Goal: Task Accomplishment & Management: Manage account settings

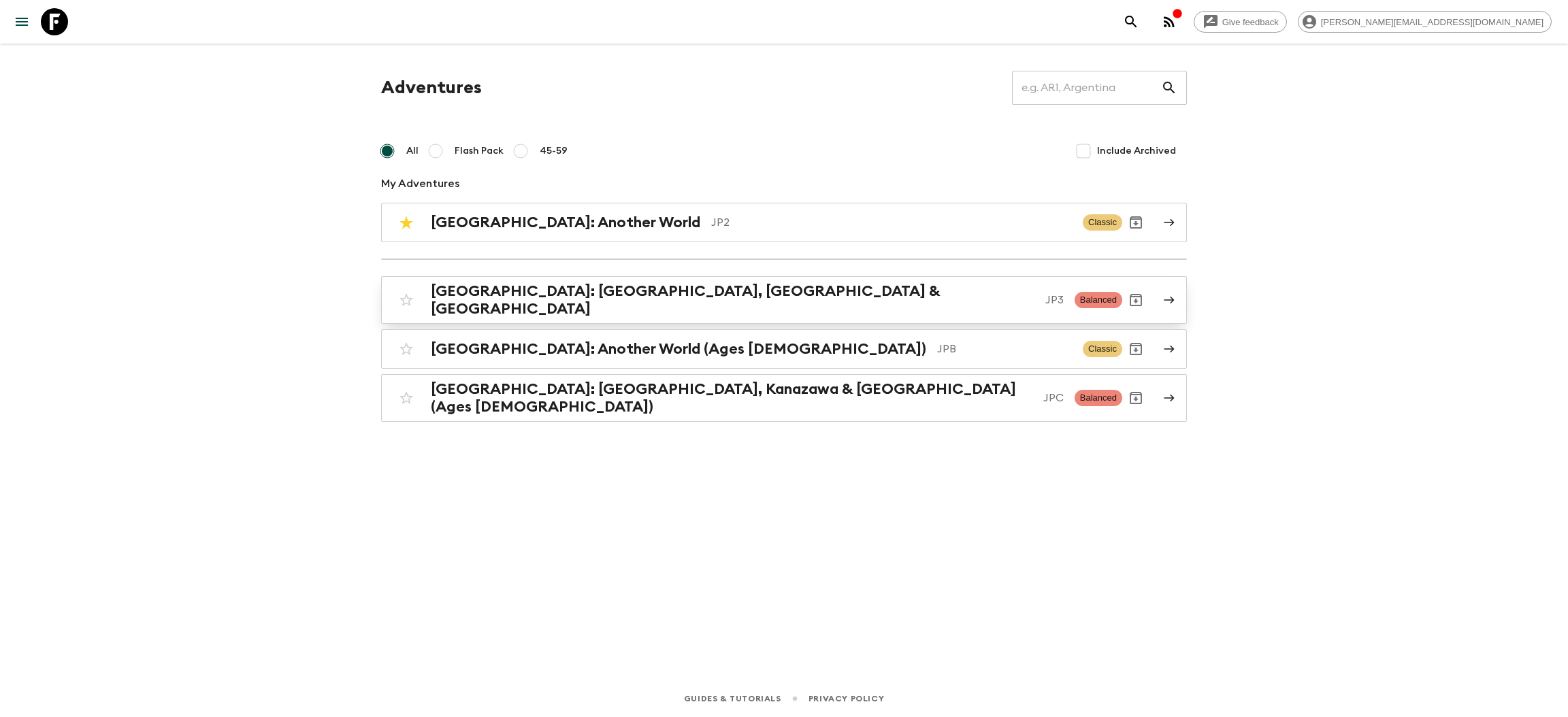
click at [604, 306] on div "[GEOGRAPHIC_DATA]: [GEOGRAPHIC_DATA], Kanazawa & [GEOGRAPHIC_DATA] JP3 Balanced" at bounding box center [757, 300] width 729 height 35
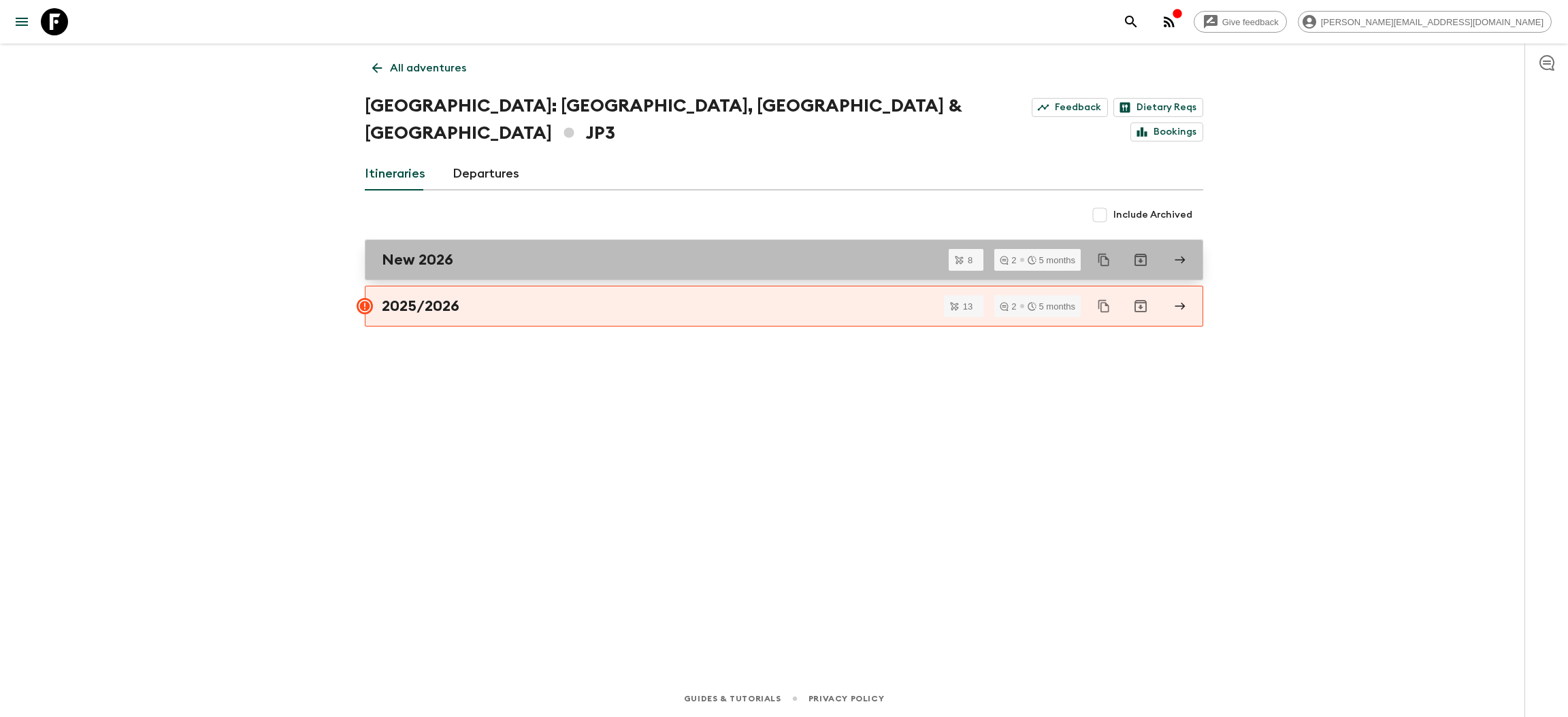
click at [439, 251] on h2 "New 2026" at bounding box center [417, 260] width 72 height 18
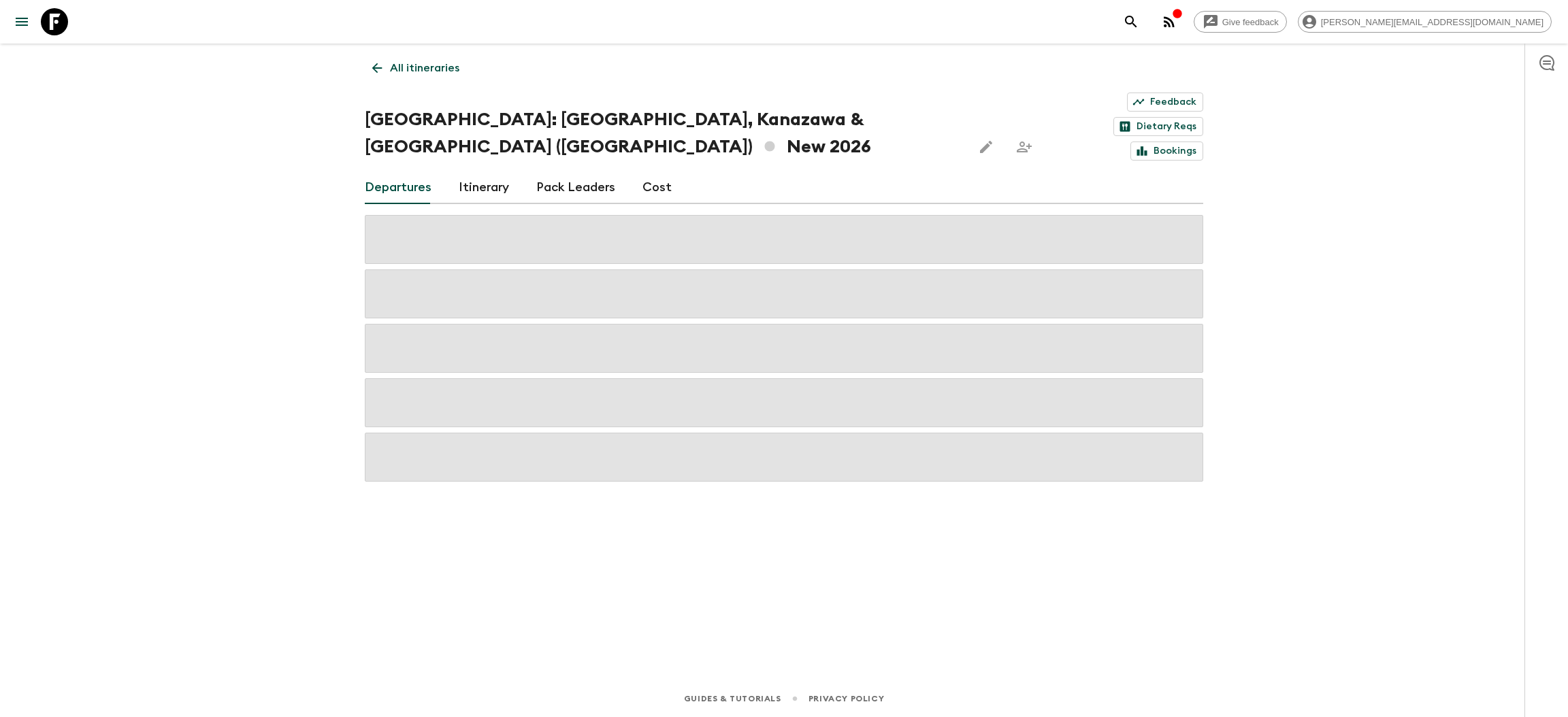
click at [650, 172] on link "Cost" at bounding box center [658, 188] width 30 height 33
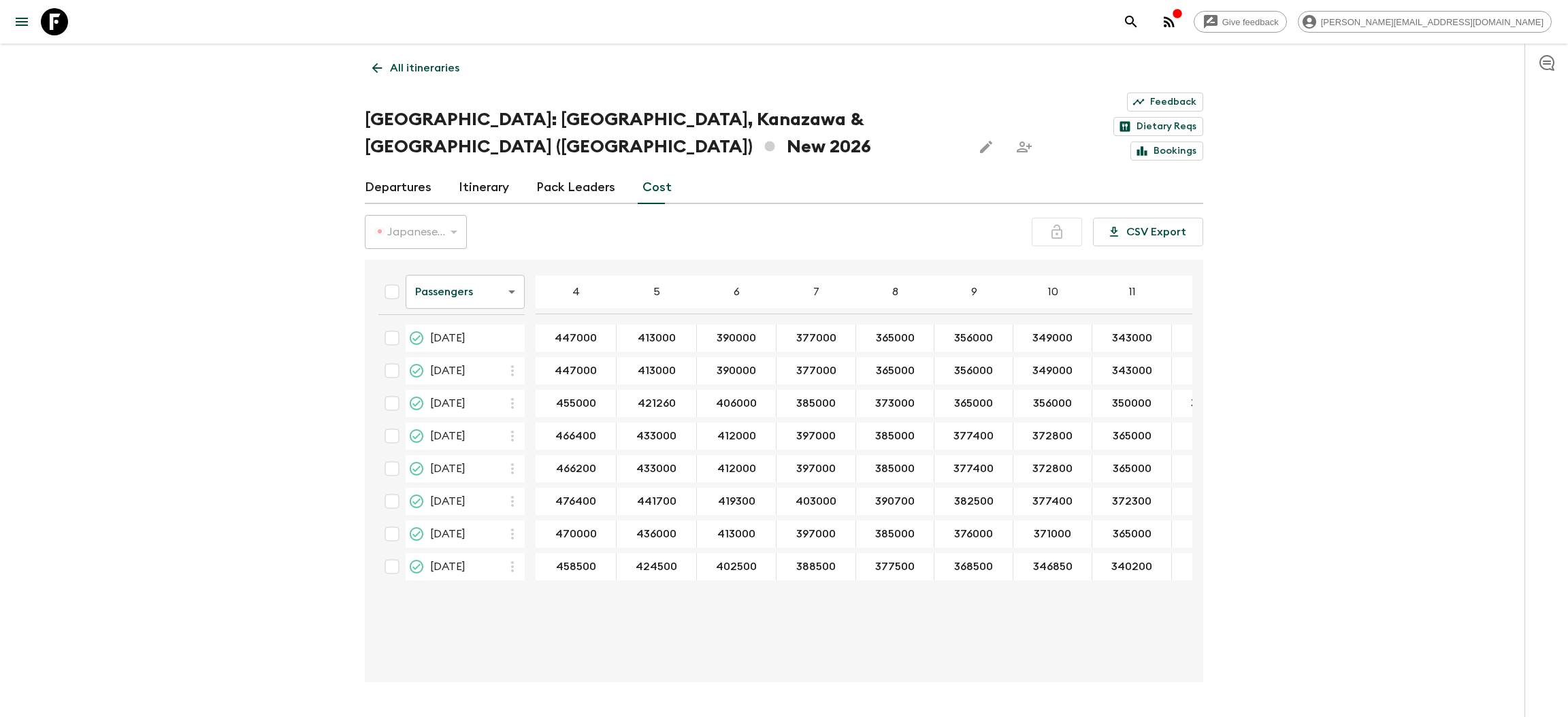
click at [473, 271] on th "Passengers passengersCost ​" at bounding box center [451, 295] width 168 height 48
click at [473, 252] on body "Give feedback rashik@exotravel.com All itineraries Japan: Kyoto, Kanazawa & Tok…" at bounding box center [784, 378] width 1568 height 758
click at [458, 313] on li "Extras" at bounding box center [465, 307] width 119 height 22
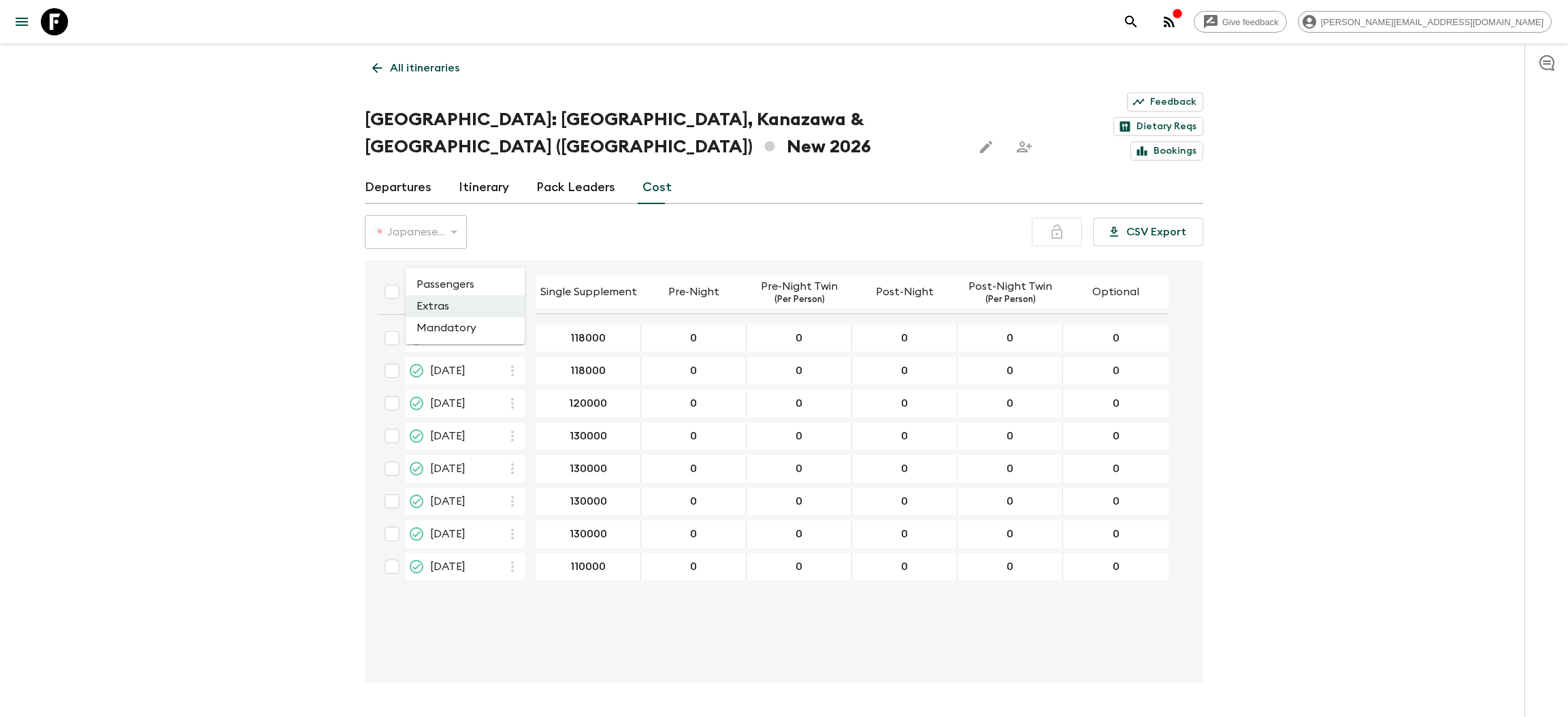
click at [444, 261] on body "Give feedback rashik@exotravel.com All itineraries Japan: Kyoto, Kanazawa & Tok…" at bounding box center [784, 378] width 1568 height 758
click at [445, 321] on li "Mandatory" at bounding box center [465, 328] width 119 height 22
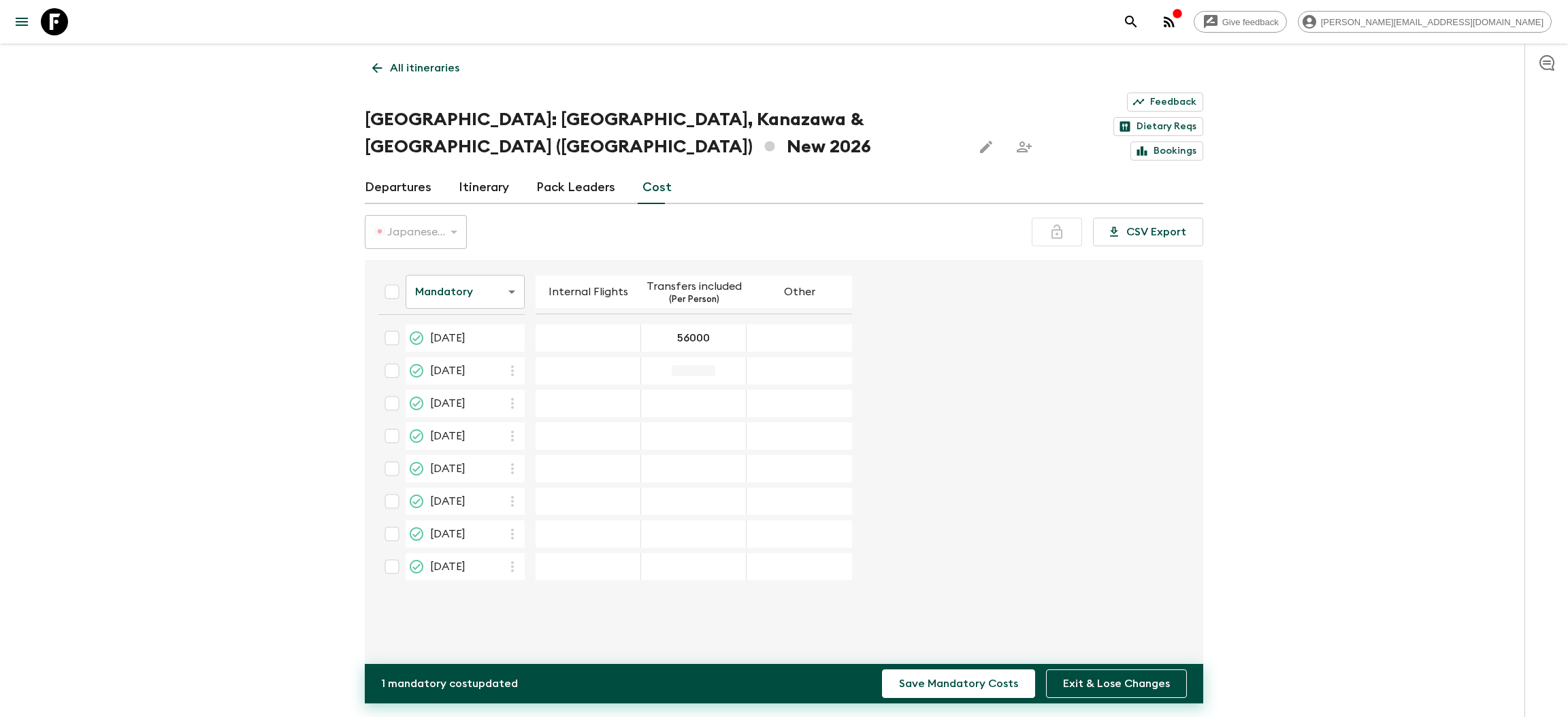
type input "56000"
click at [719, 390] on div "05 Sep 2026; Transfers included" at bounding box center [694, 403] width 105 height 27
type input "56000"
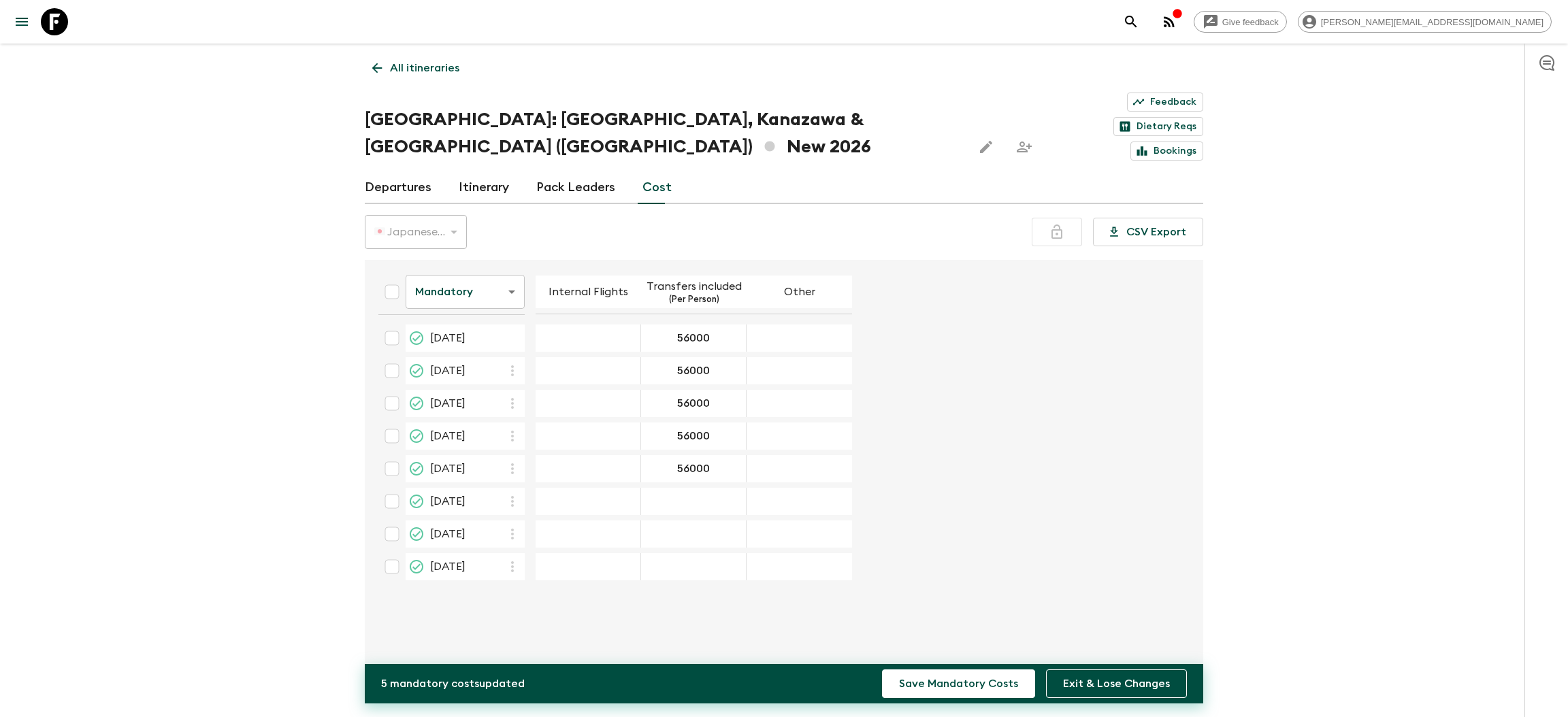
type input "56000"
click at [697, 488] on div "14 Nov 2026; Transfers included" at bounding box center [694, 501] width 105 height 27
click at [701, 488] on div "14 Nov 2026; Transfers included" at bounding box center [694, 501] width 105 height 27
type input "56000"
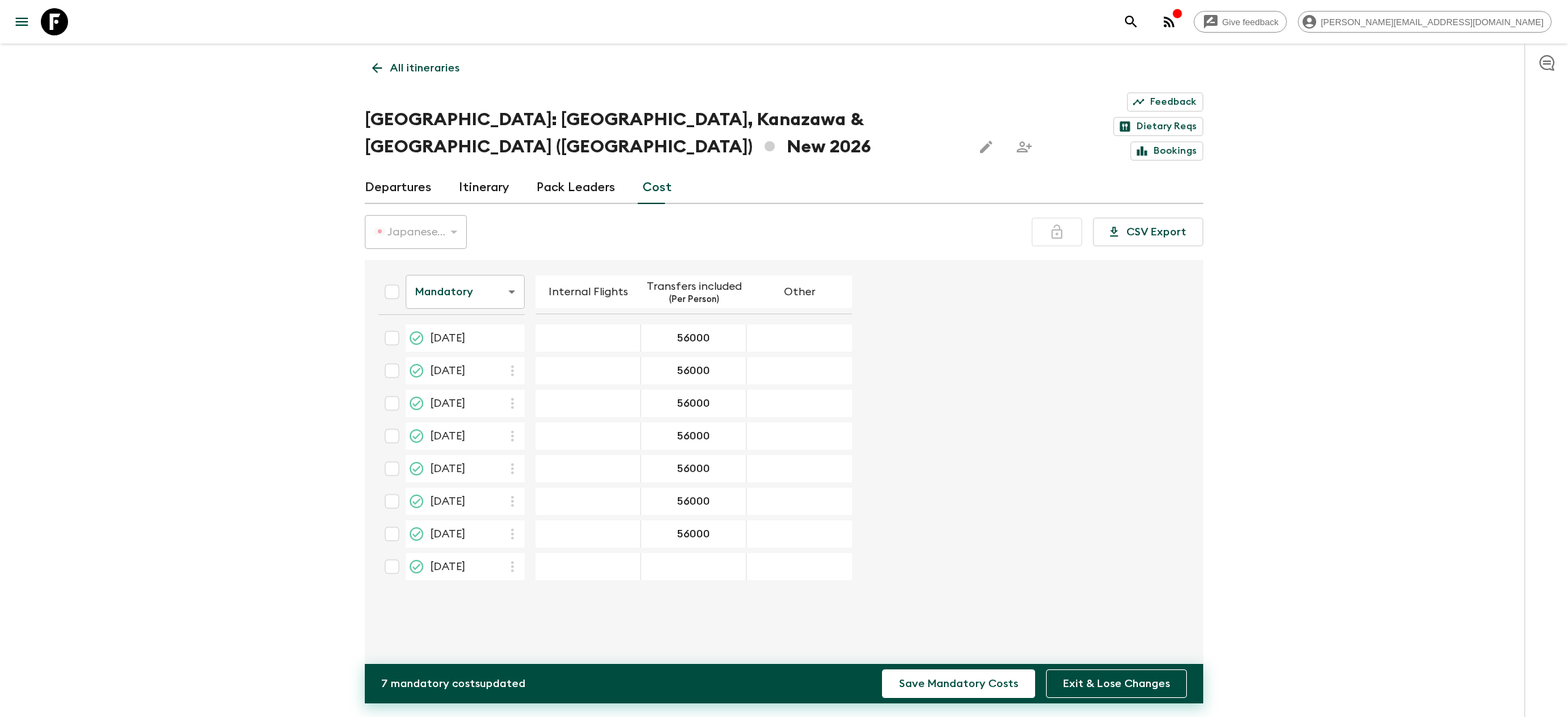
click at [691, 553] on div "19 Dec 2026; Transfers included" at bounding box center [694, 566] width 105 height 27
type input "56000"
click at [387, 325] on input "checkbox" at bounding box center [392, 338] width 27 height 27
checkbox input "true"
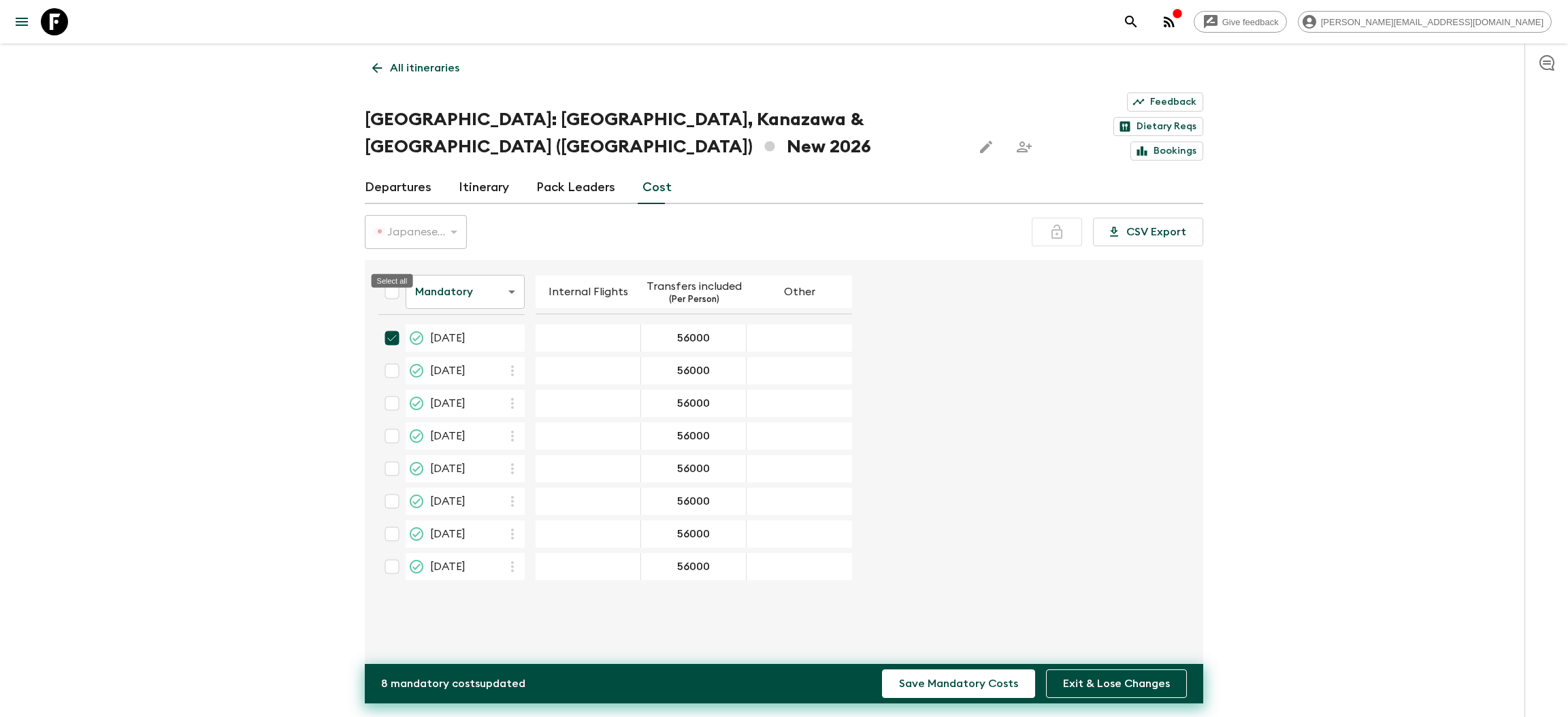
click at [389, 279] on input "Select all" at bounding box center [392, 292] width 27 height 27
checkbox input "true"
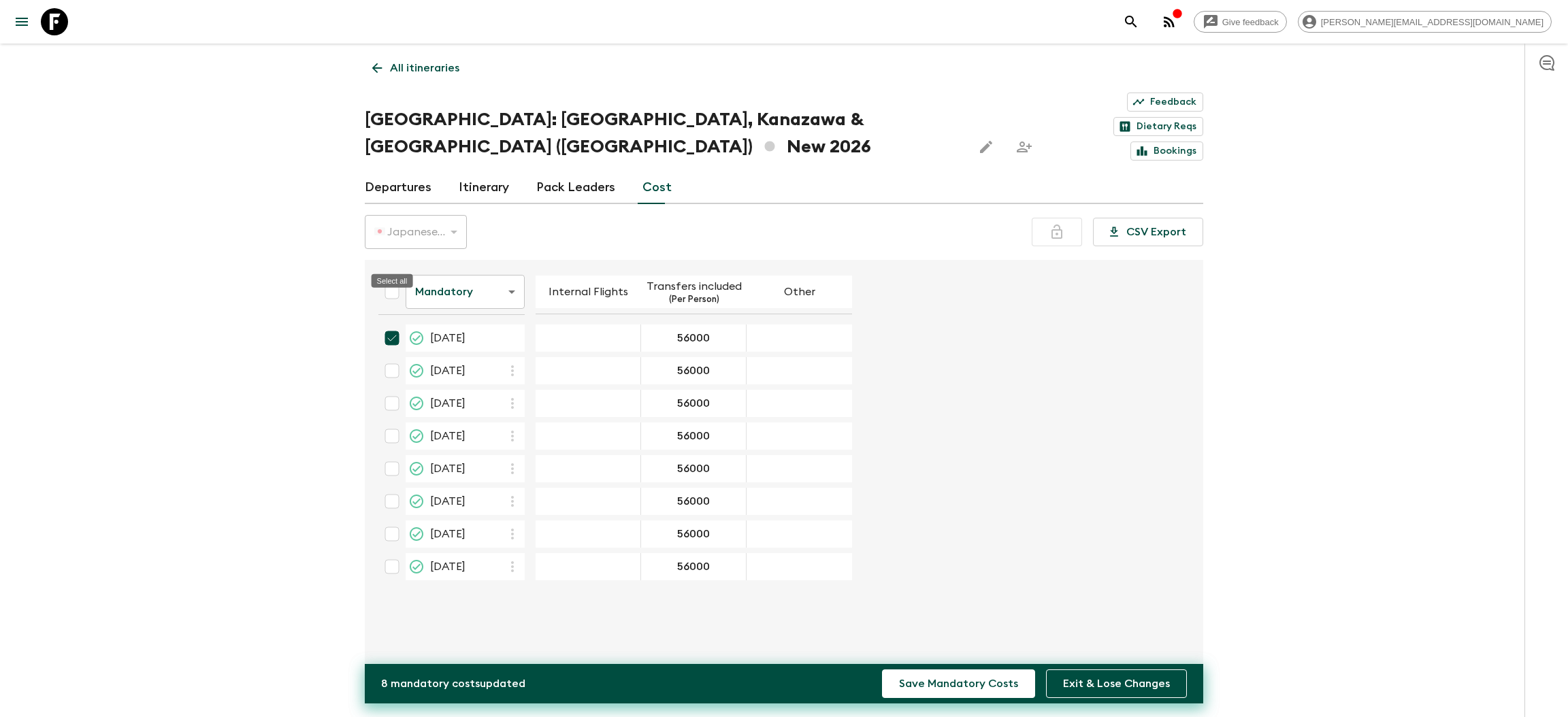
checkbox input "true"
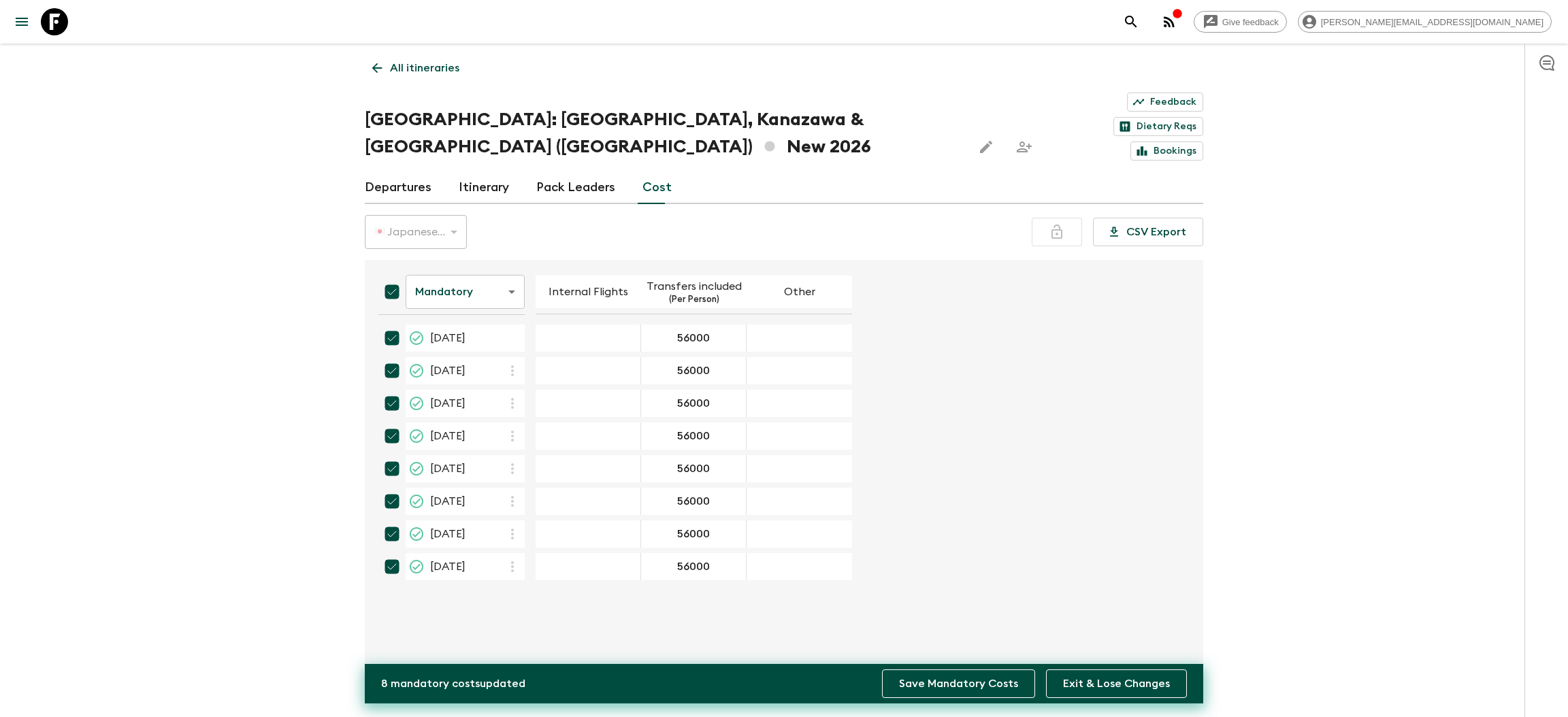
click at [922, 682] on button "Save Mandatory Costs" at bounding box center [959, 683] width 153 height 29
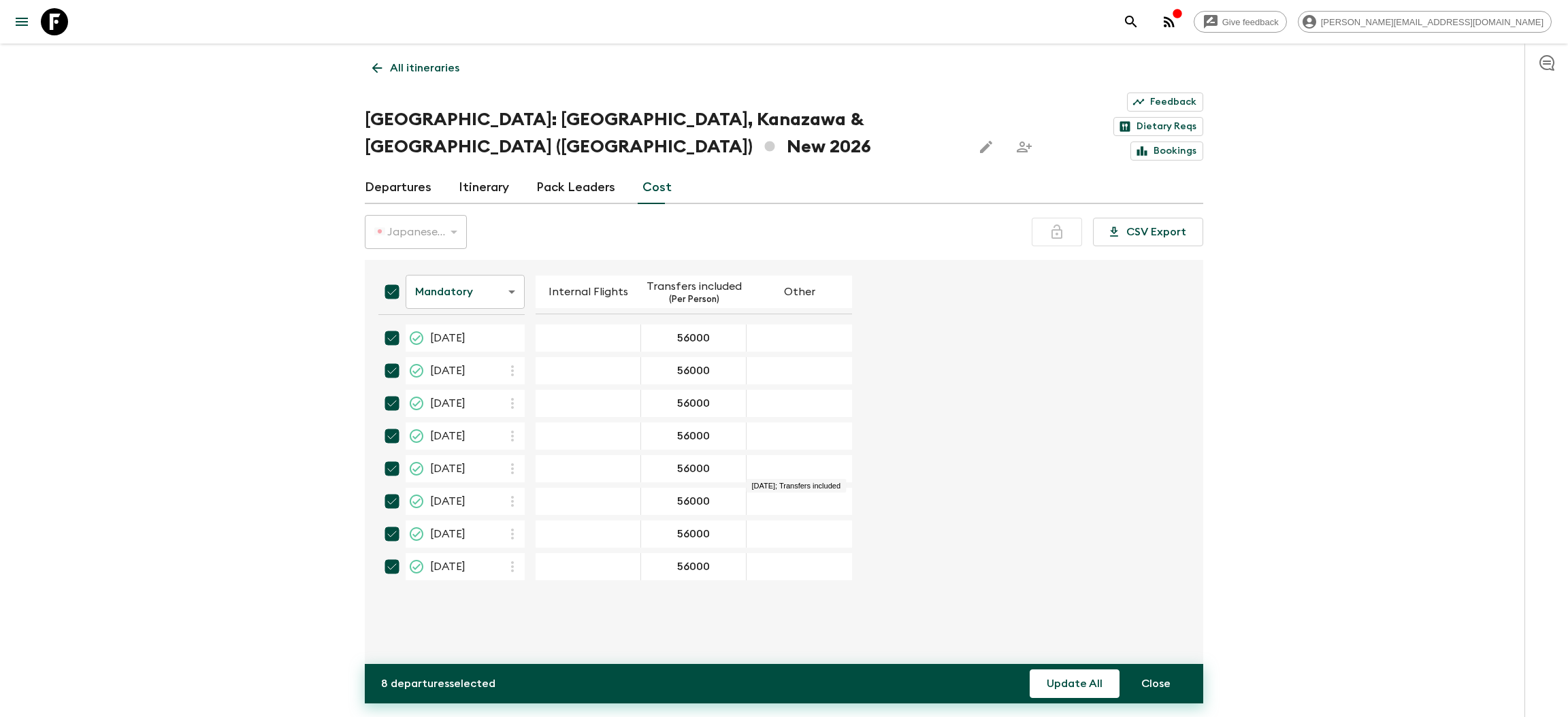
click at [371, 68] on icon at bounding box center [377, 68] width 15 height 15
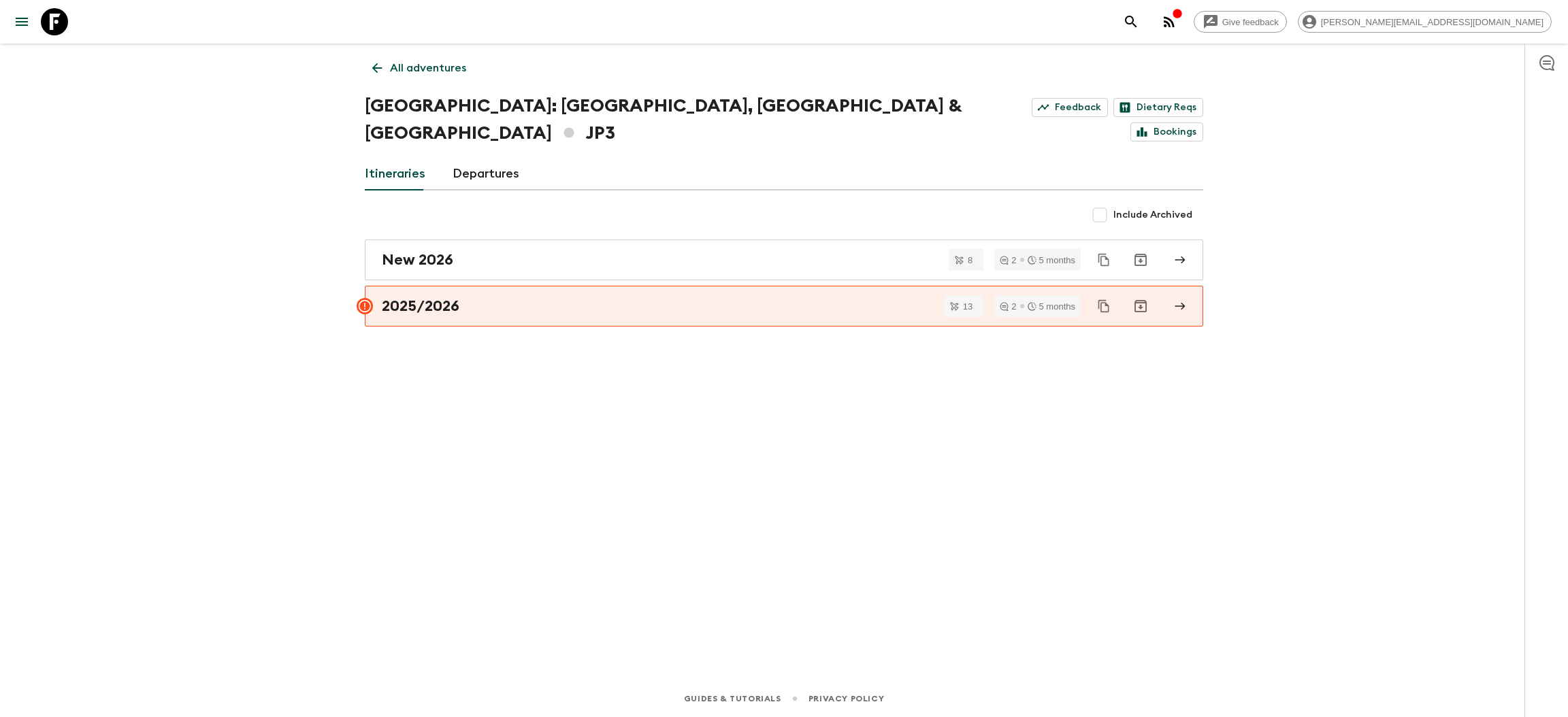
click at [378, 77] on link "All adventures" at bounding box center [420, 68] width 109 height 27
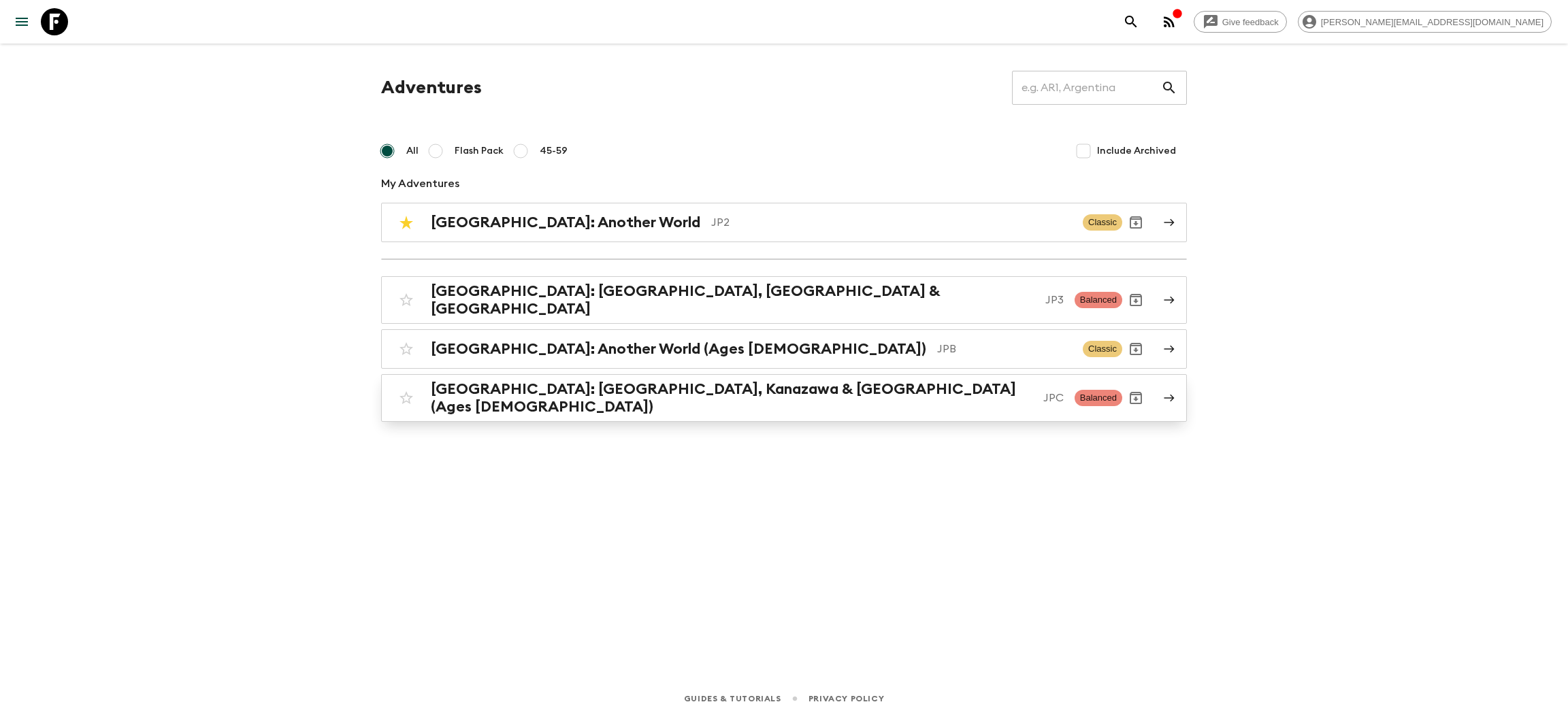
click at [495, 395] on h2 "[GEOGRAPHIC_DATA]: [GEOGRAPHIC_DATA], Kanazawa & [GEOGRAPHIC_DATA] (Ages [DEMOG…" at bounding box center [731, 398] width 601 height 35
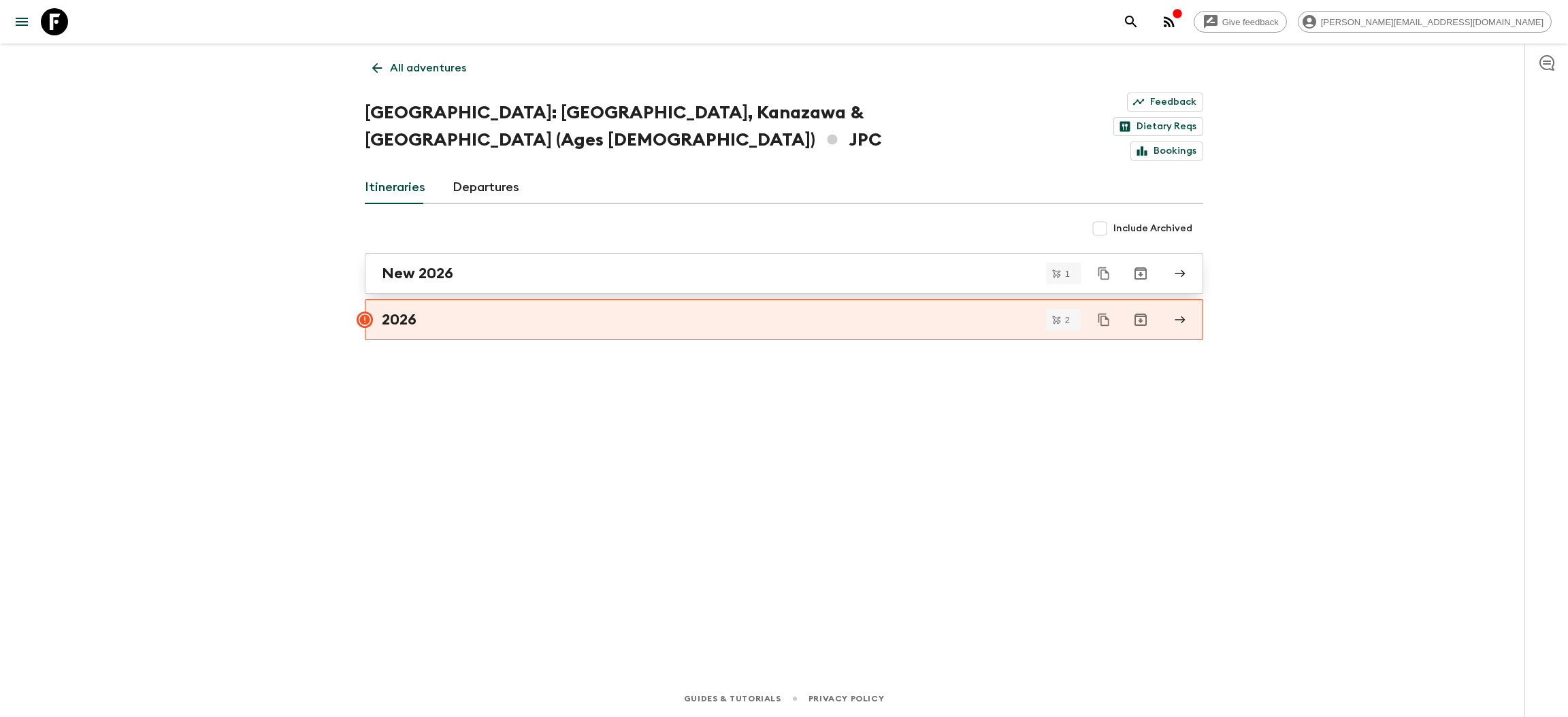
click at [445, 264] on h2 "New 2026" at bounding box center [417, 273] width 72 height 18
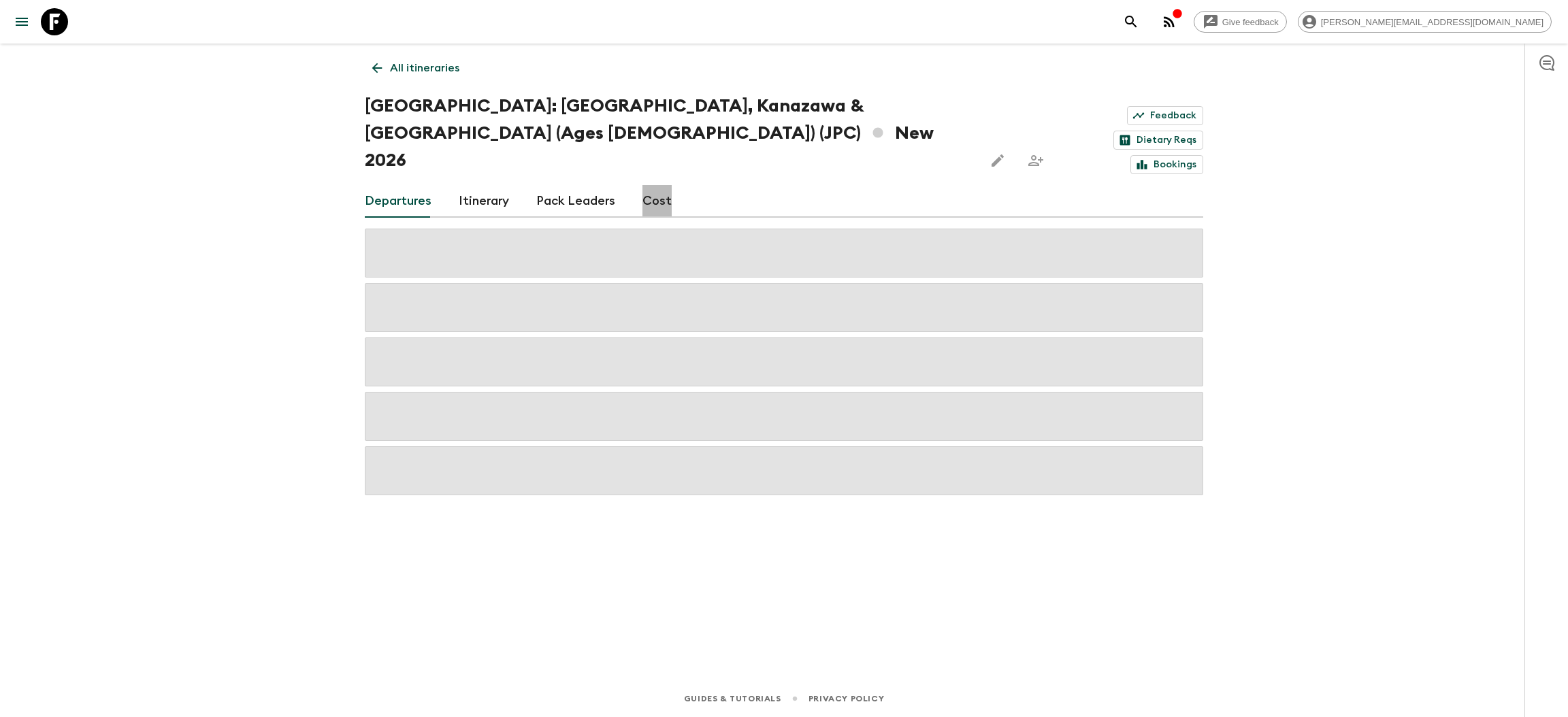
click at [656, 185] on link "Cost" at bounding box center [658, 201] width 30 height 33
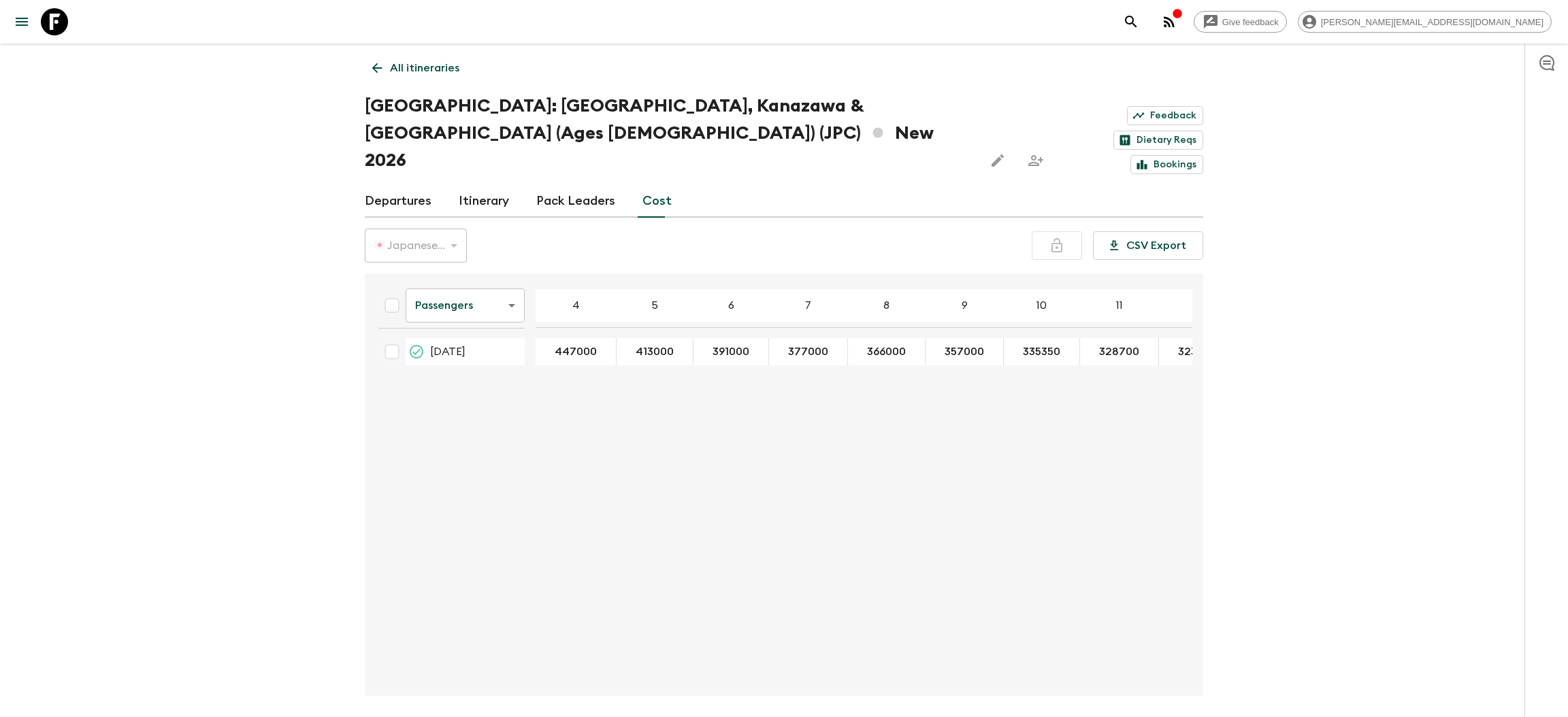
click at [459, 289] on body "Give feedback rashik@exotravel.com All itineraries Japan: Kyoto, Kanazawa & Tok…" at bounding box center [784, 385] width 1568 height 771
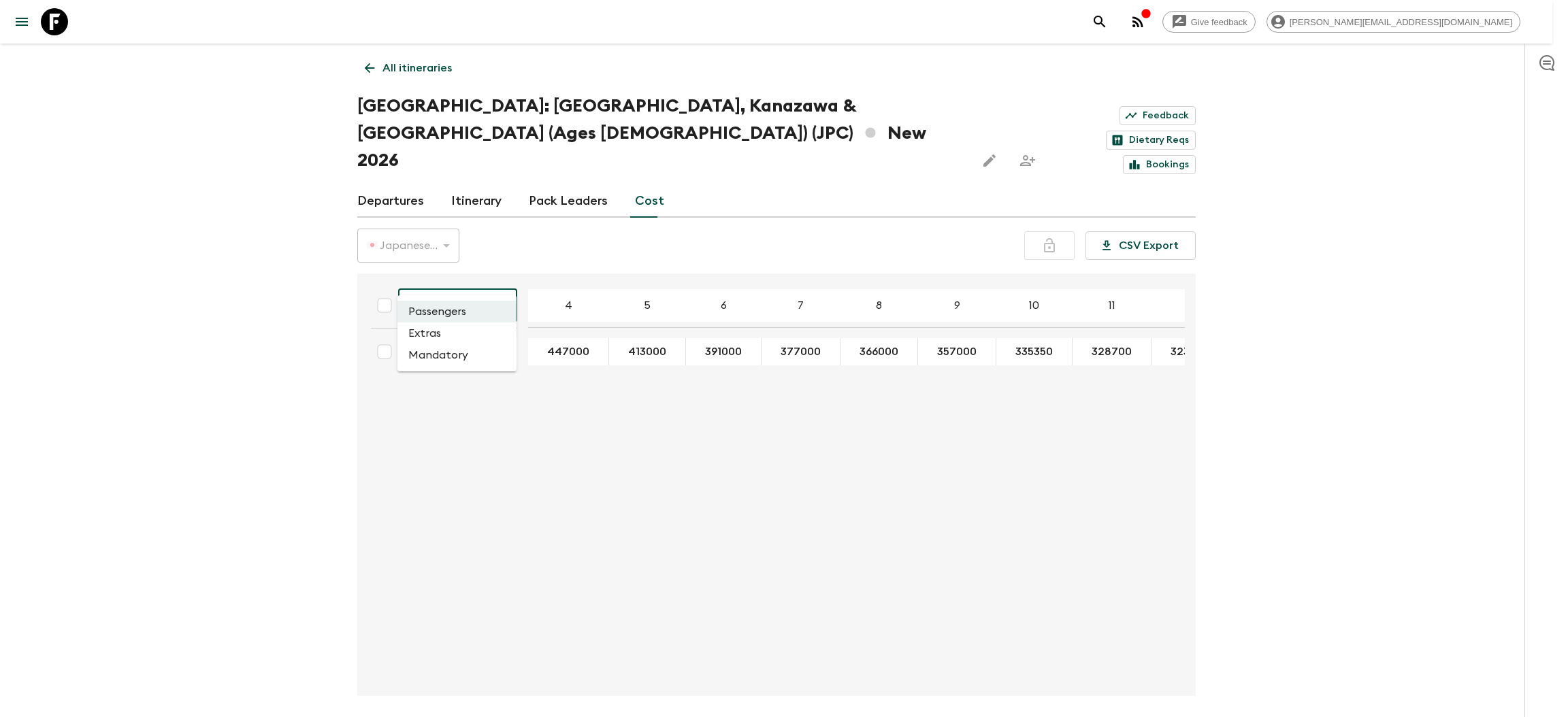
click at [451, 341] on li "Extras" at bounding box center [456, 334] width 119 height 22
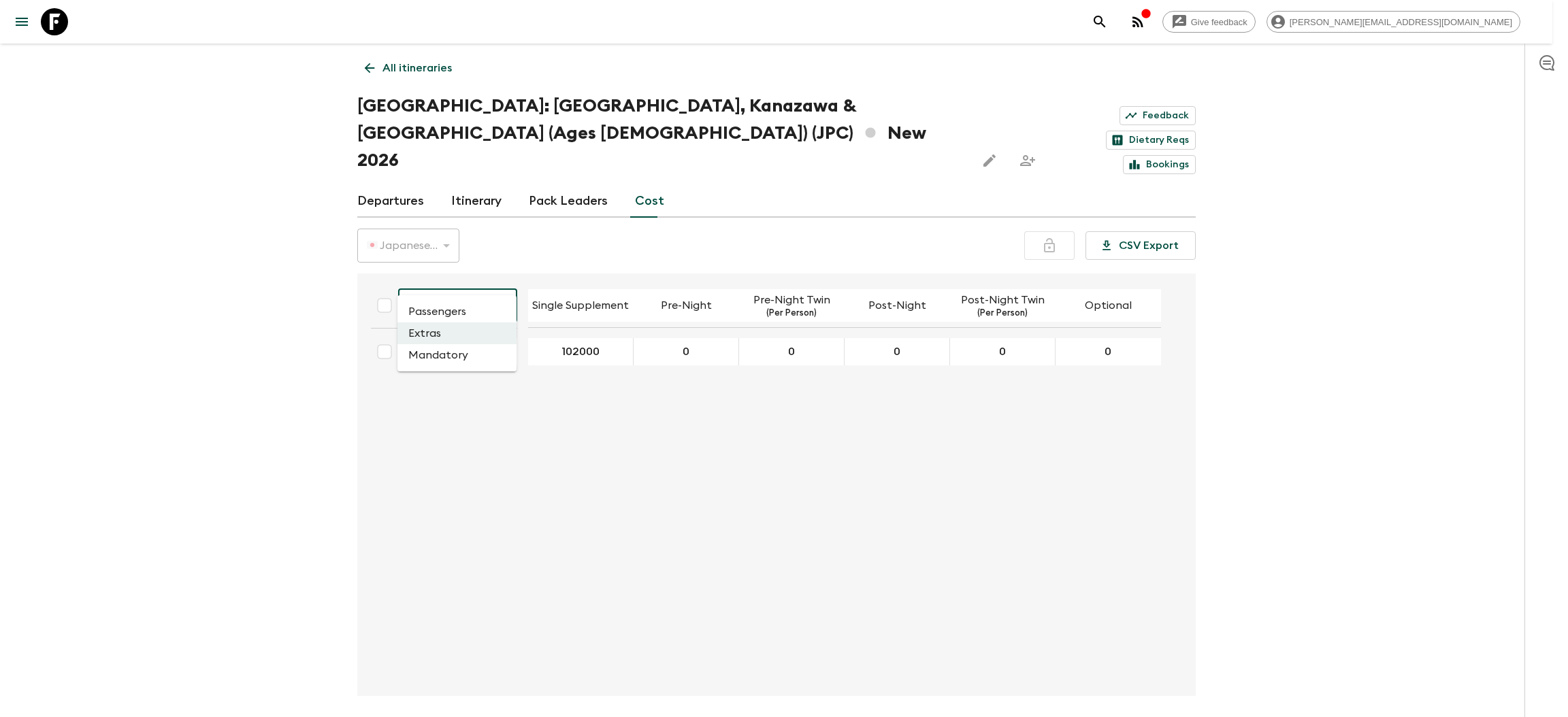
click at [472, 275] on body "Give feedback rashik@exotravel.com All itineraries Japan: Kyoto, Kanazawa & Tok…" at bounding box center [784, 385] width 1568 height 771
click at [430, 353] on li "Mandatory" at bounding box center [456, 355] width 119 height 22
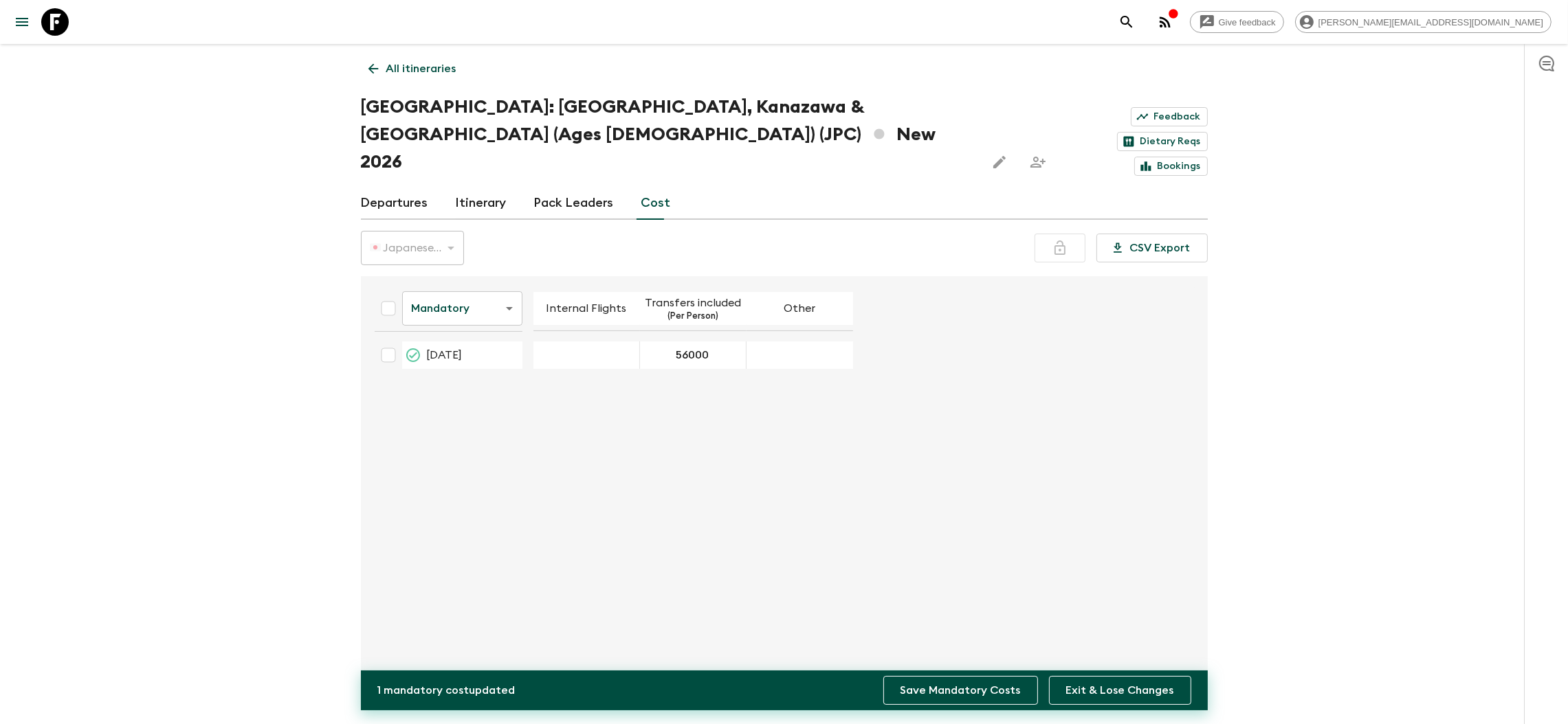
type input "56000"
click at [987, 687] on button "Save Mandatory Costs" at bounding box center [960, 690] width 154 height 29
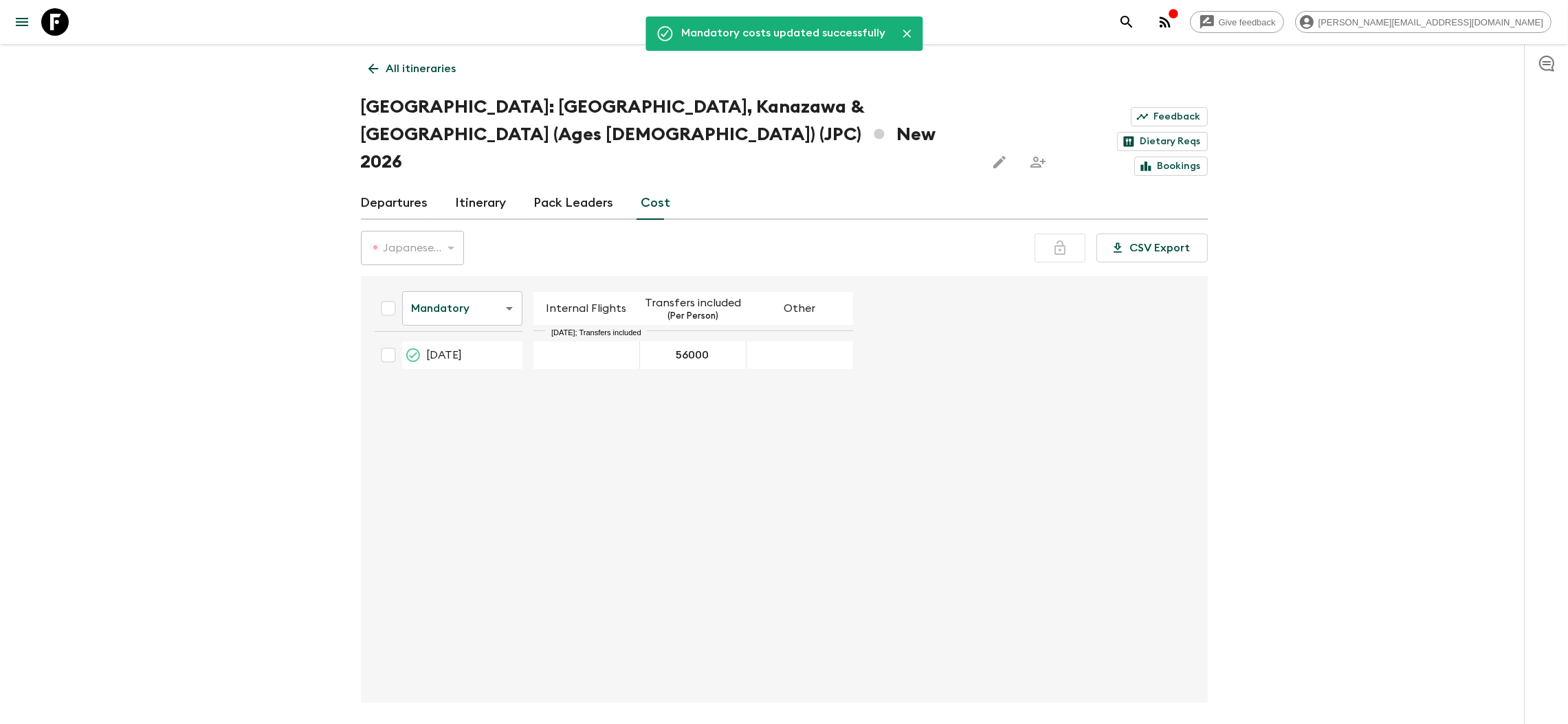
click at [373, 62] on icon at bounding box center [373, 69] width 15 height 15
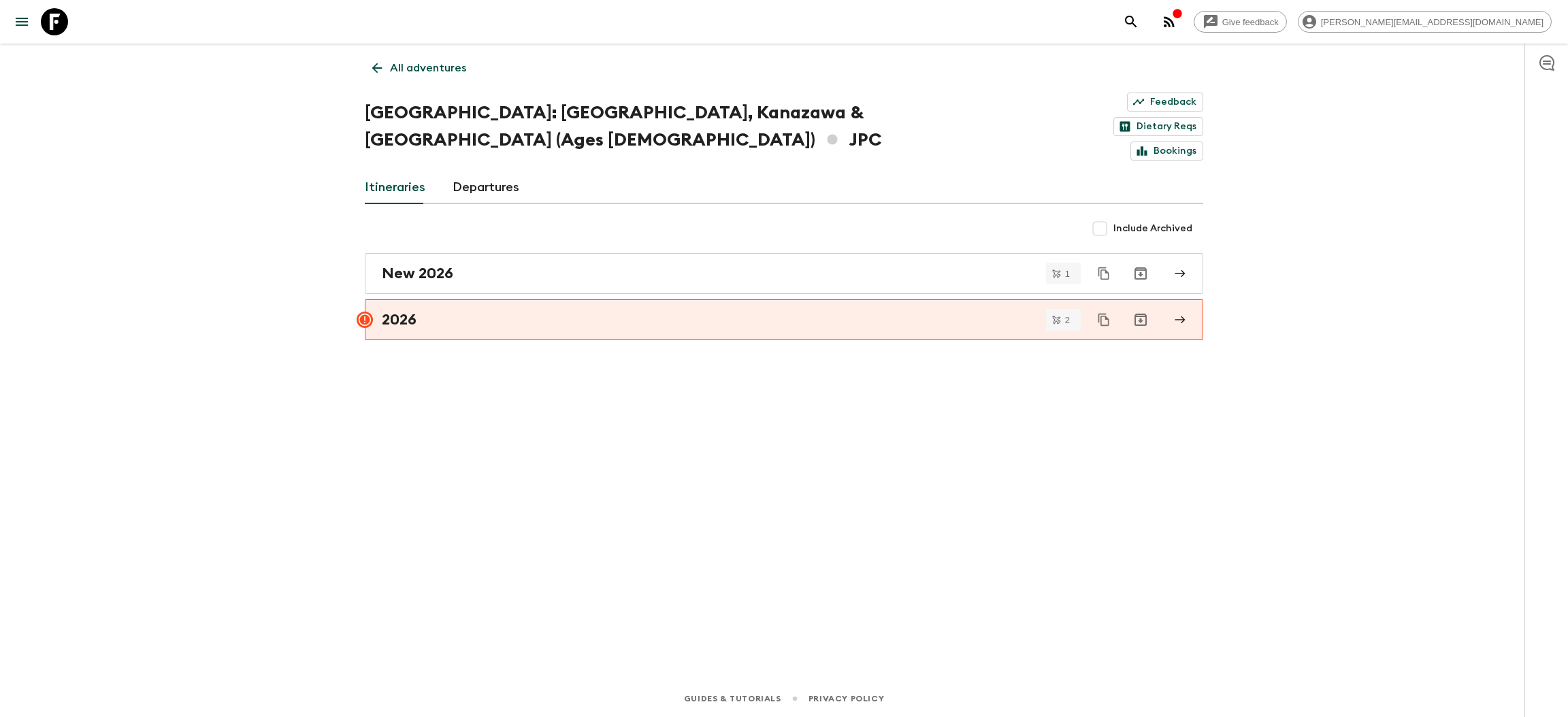
click at [383, 68] on icon at bounding box center [377, 68] width 15 height 15
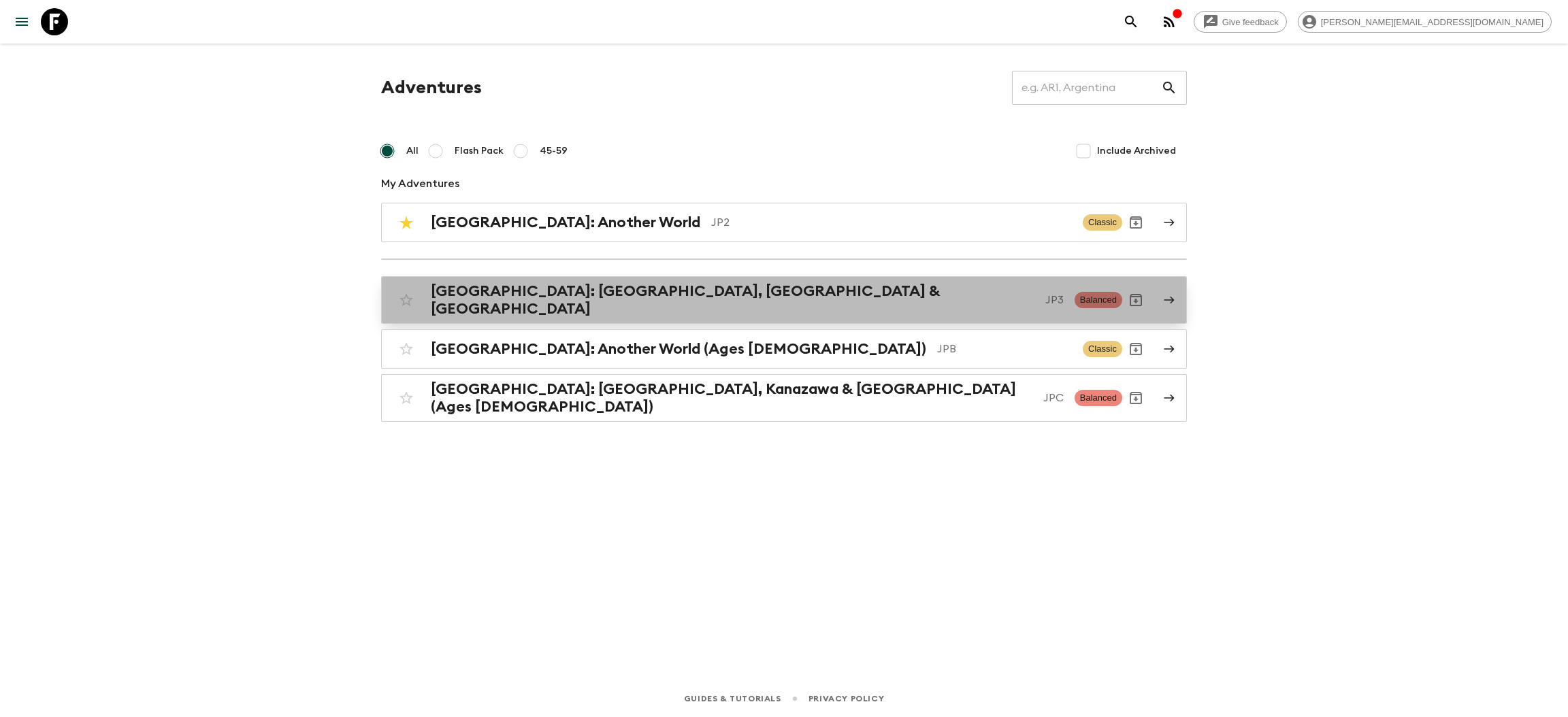
click at [513, 301] on h2 "[GEOGRAPHIC_DATA]: [GEOGRAPHIC_DATA], [GEOGRAPHIC_DATA] & [GEOGRAPHIC_DATA]" at bounding box center [733, 300] width 604 height 35
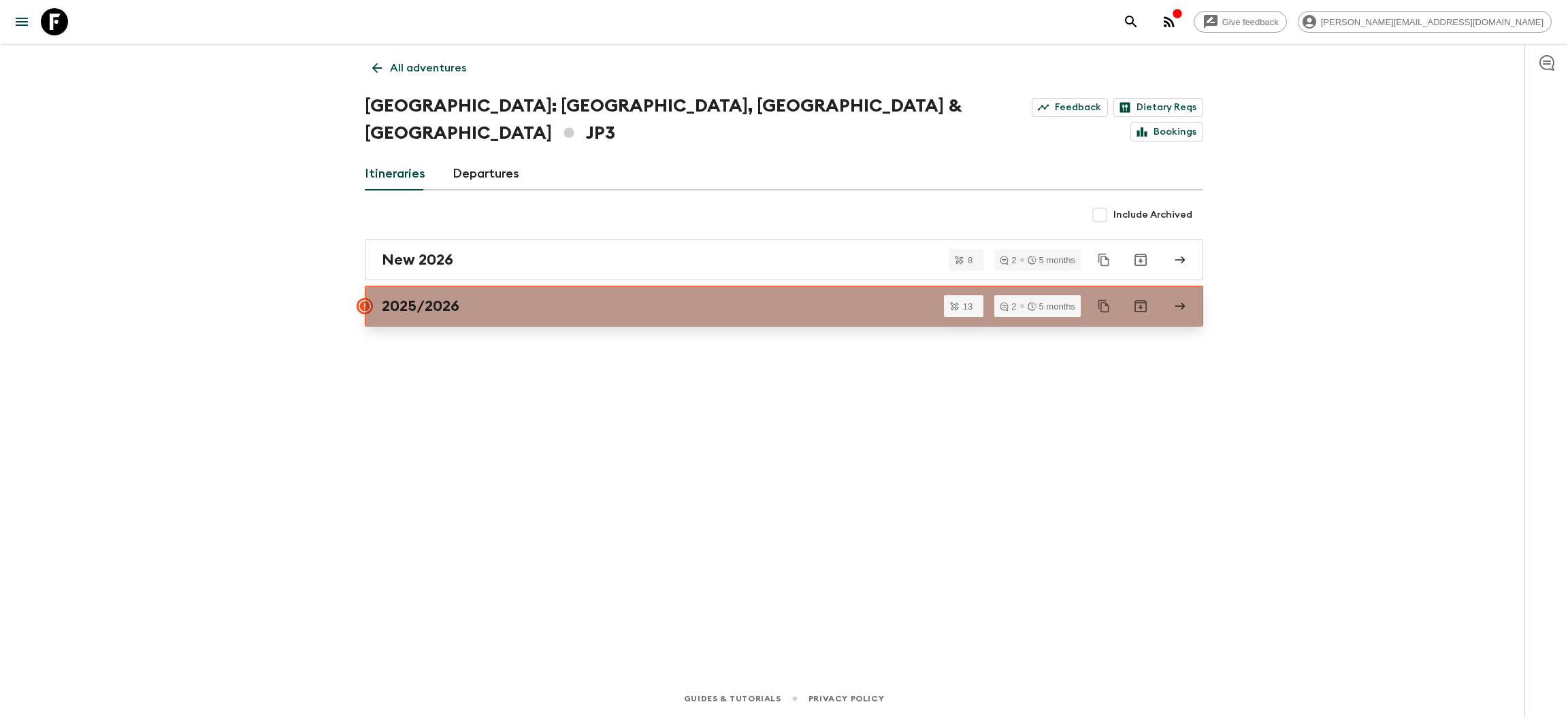
click at [449, 296] on link "2025/2026" at bounding box center [784, 306] width 839 height 41
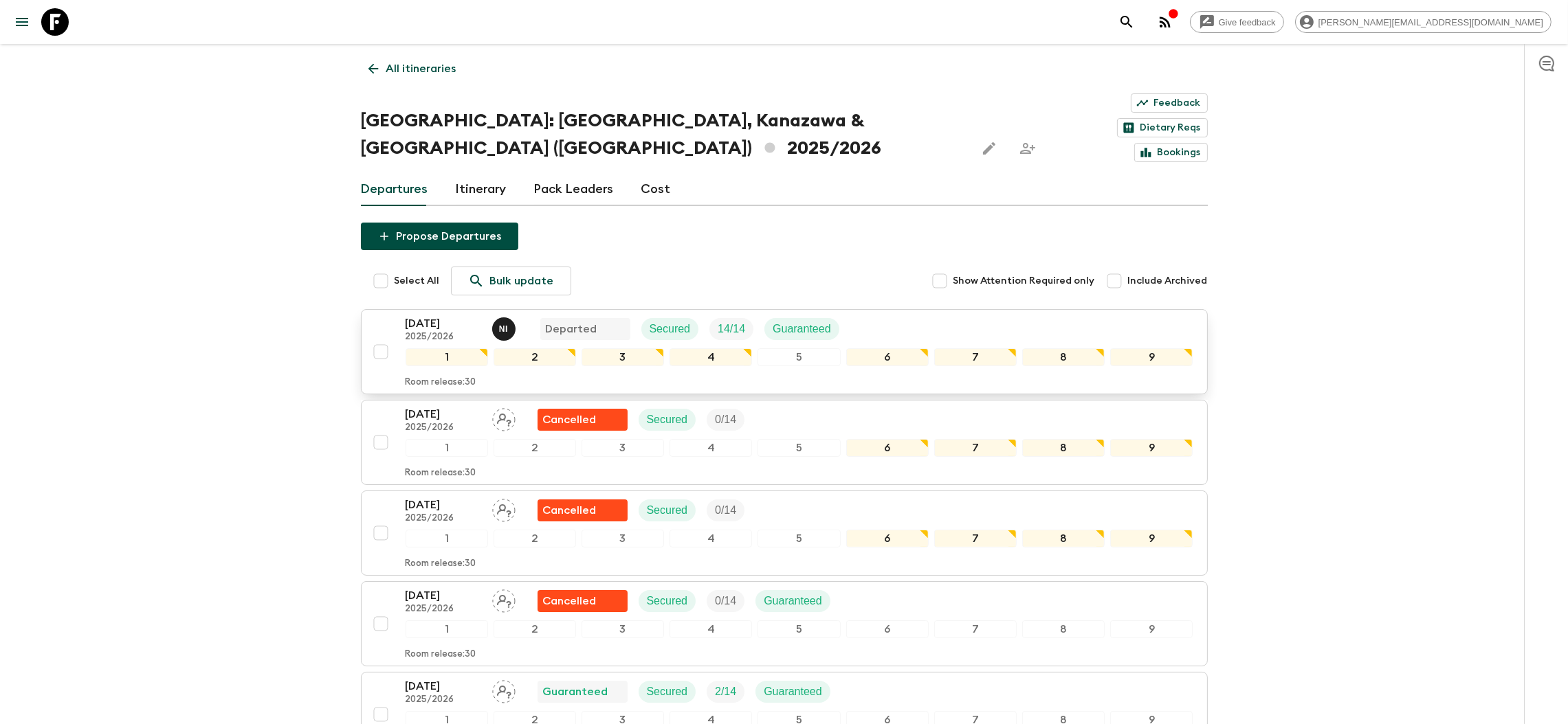
click at [414, 315] on p "[DATE]" at bounding box center [444, 323] width 76 height 17
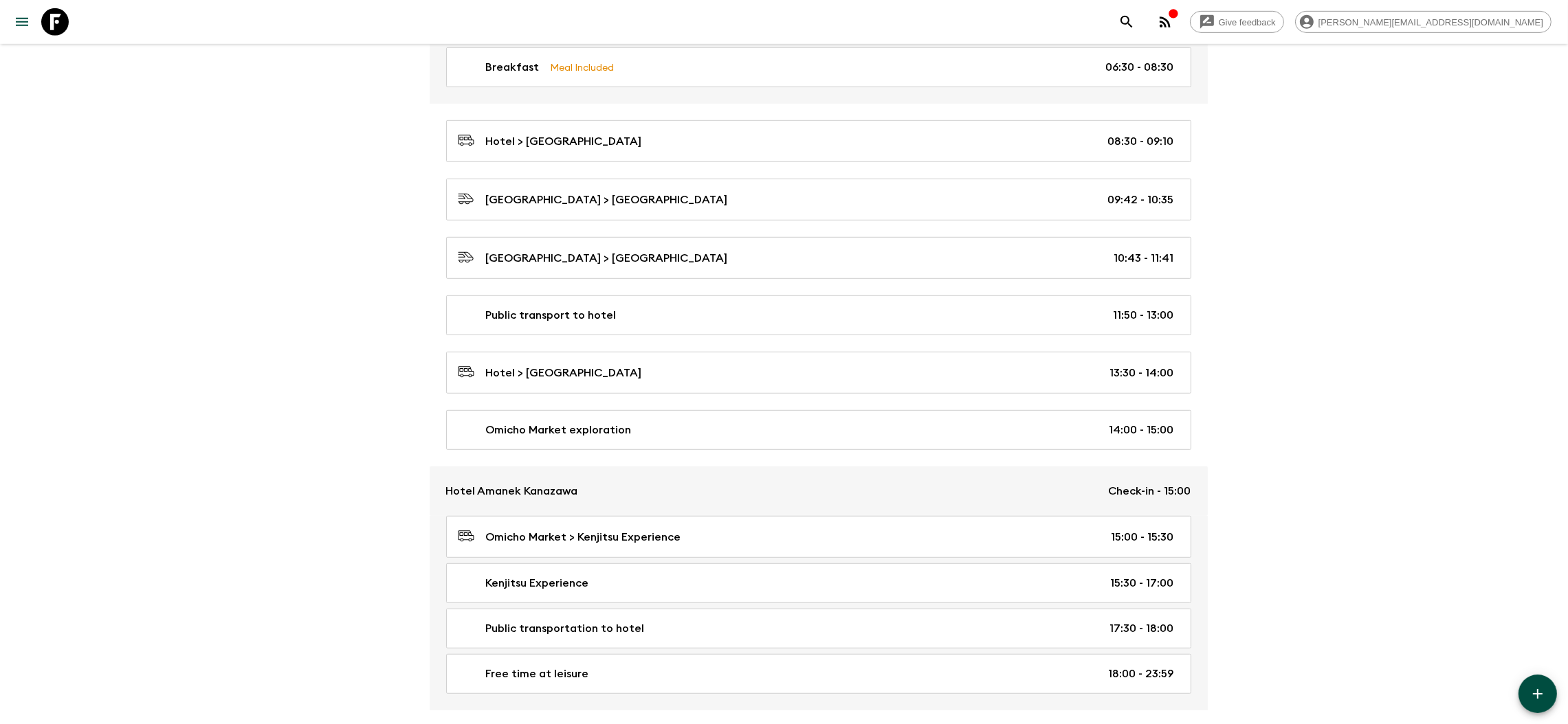
scroll to position [1339, 0]
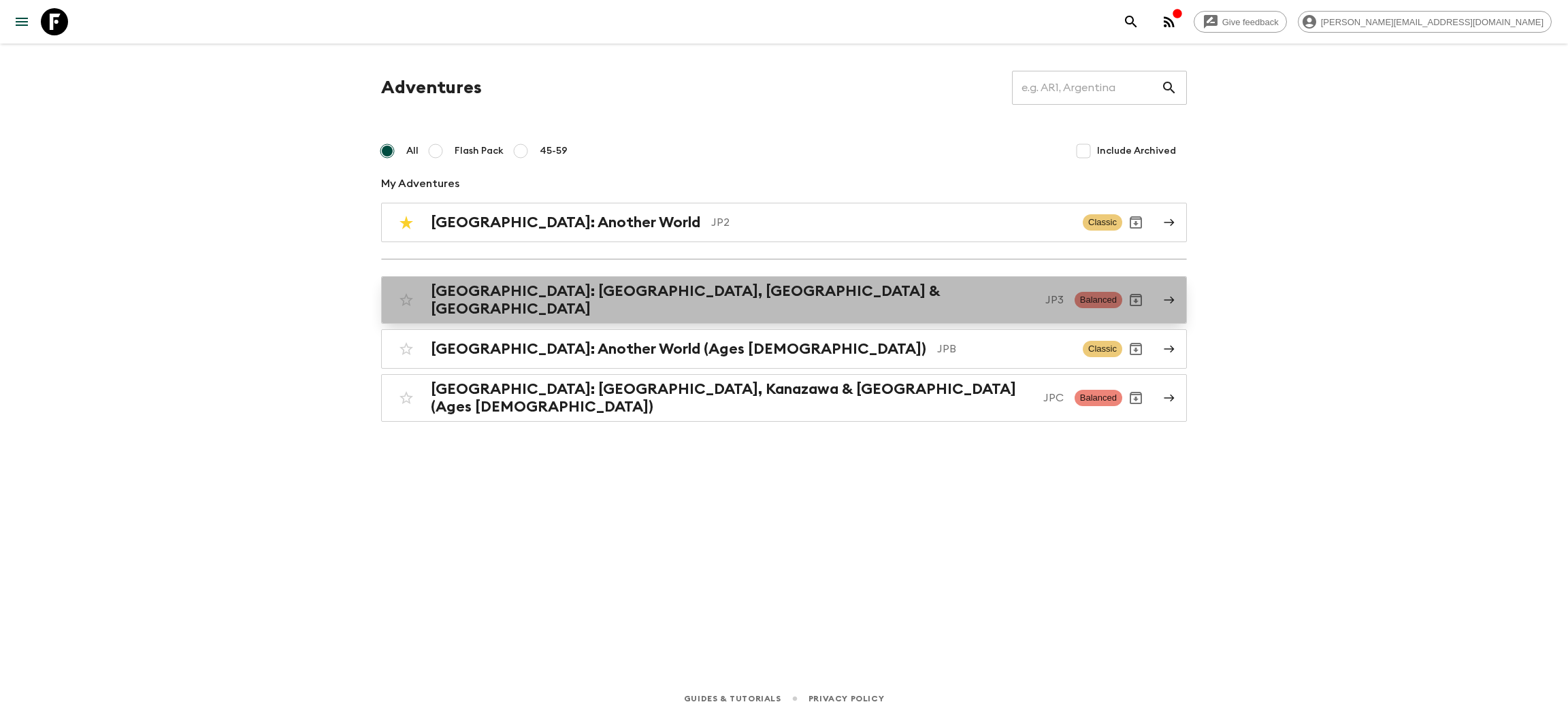
click at [556, 301] on h2 "[GEOGRAPHIC_DATA]: [GEOGRAPHIC_DATA], [GEOGRAPHIC_DATA] & [GEOGRAPHIC_DATA]" at bounding box center [733, 300] width 604 height 35
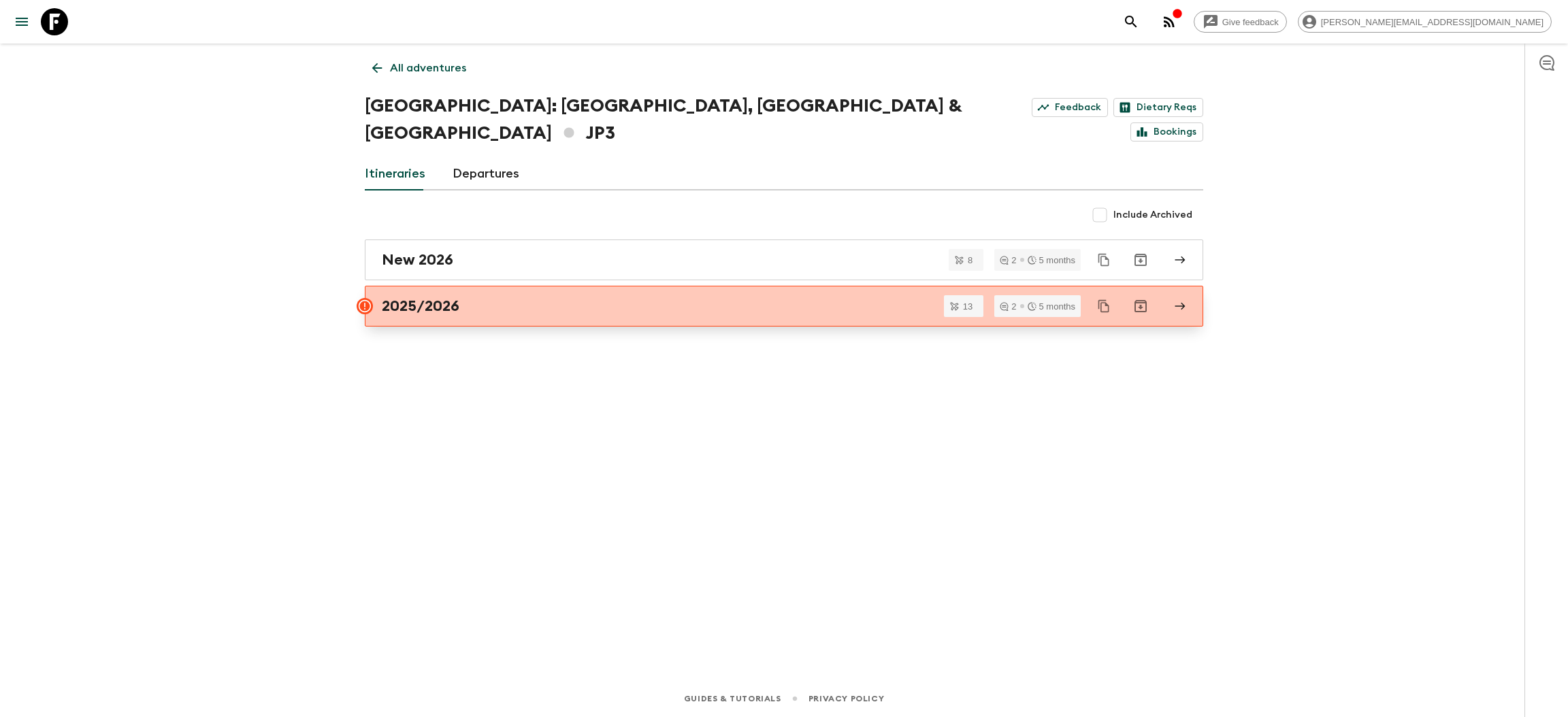
click at [420, 297] on h2 "2025/2026" at bounding box center [420, 306] width 77 height 18
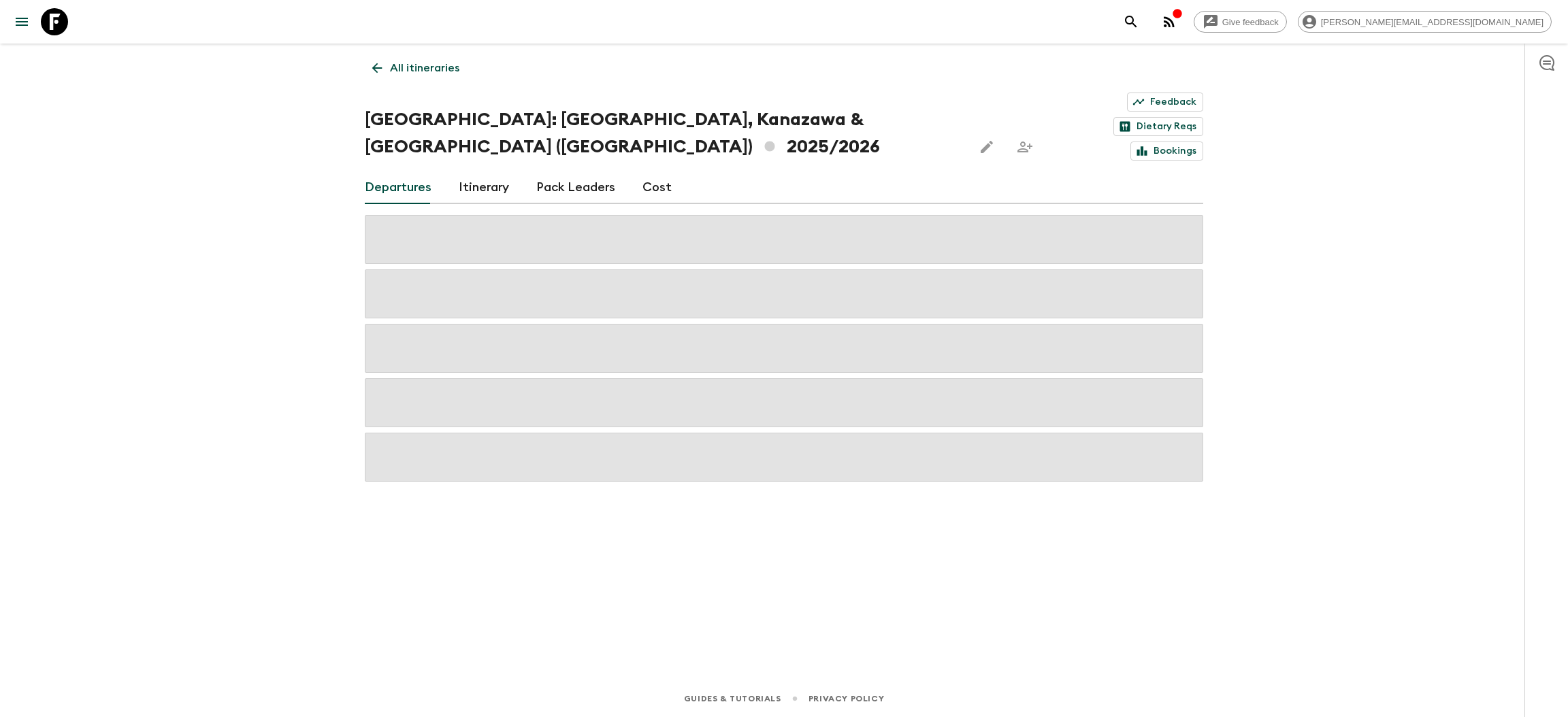
click at [655, 172] on link "Cost" at bounding box center [658, 188] width 30 height 33
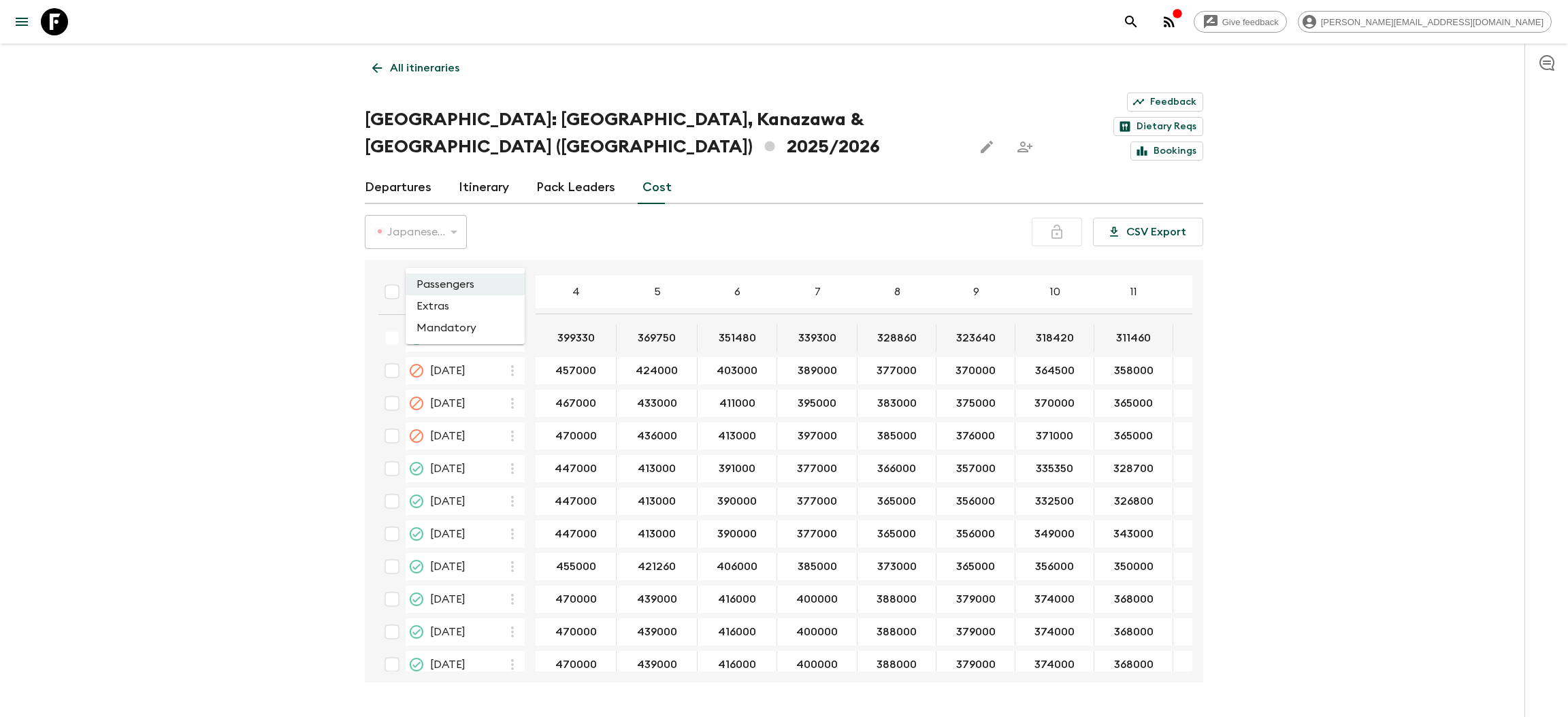
click at [434, 253] on body "Give feedback [PERSON_NAME][EMAIL_ADDRESS][DOMAIN_NAME] All itineraries [GEOGRA…" at bounding box center [784, 378] width 1568 height 758
click at [468, 326] on li "Mandatory" at bounding box center [465, 328] width 119 height 22
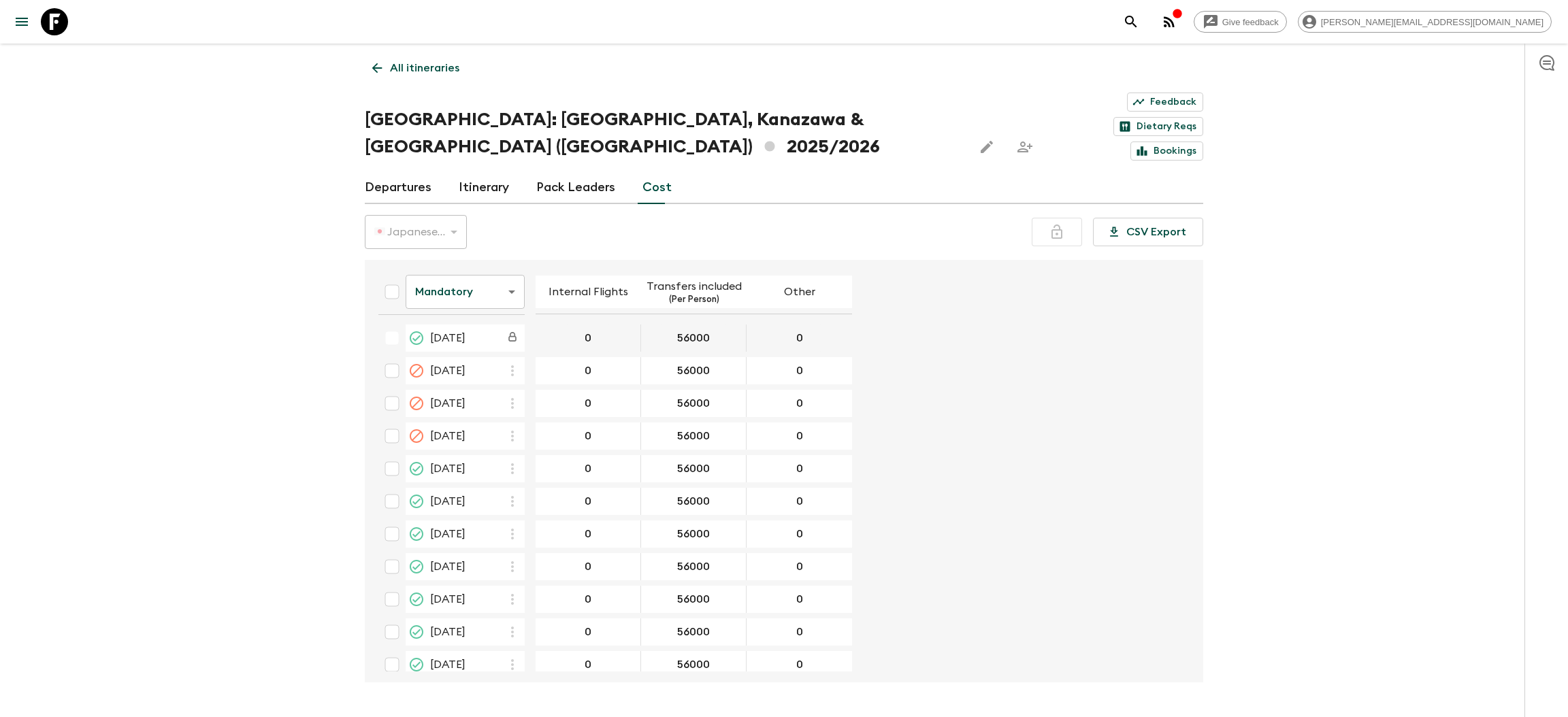
click at [481, 263] on body "Give feedback [PERSON_NAME][EMAIL_ADDRESS][DOMAIN_NAME] All itineraries [GEOGRA…" at bounding box center [784, 378] width 1568 height 758
click at [451, 300] on li "Extras" at bounding box center [465, 307] width 119 height 22
